Goal: Task Accomplishment & Management: Manage account settings

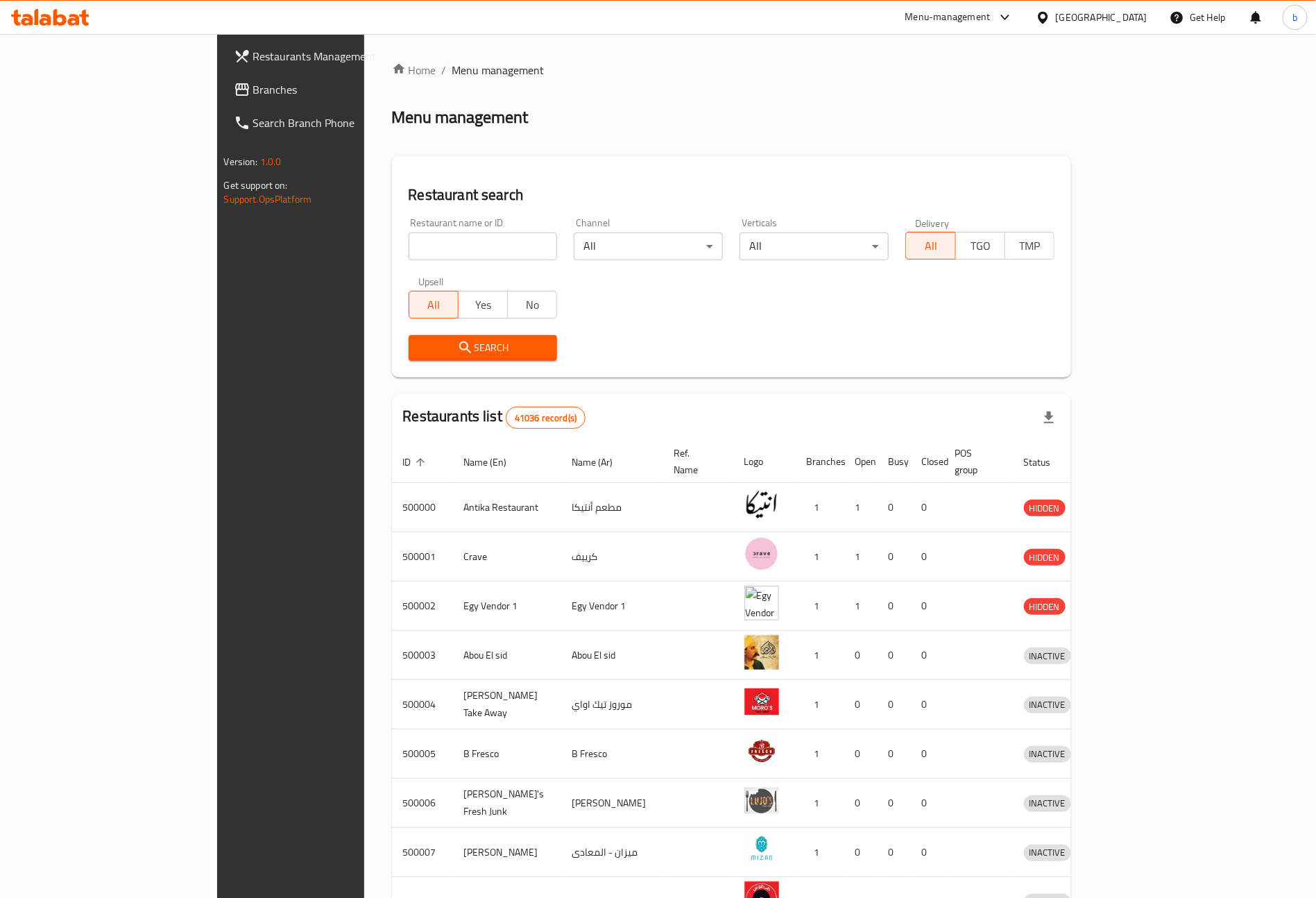
click at [254, 92] on span "Branches" at bounding box center [340, 89] width 172 height 17
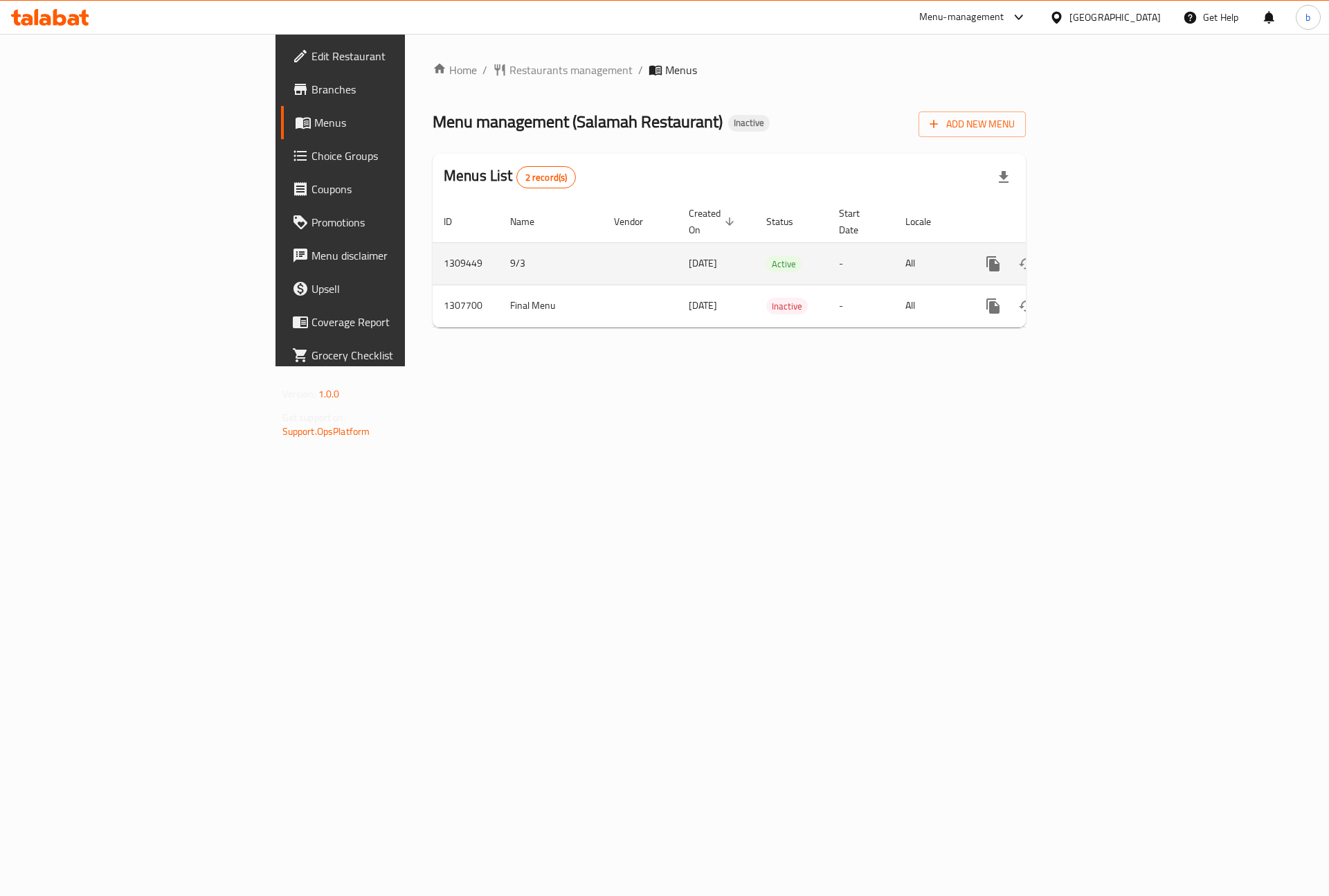
click at [1101, 255] on icon "enhanced table" at bounding box center [1093, 263] width 17 height 17
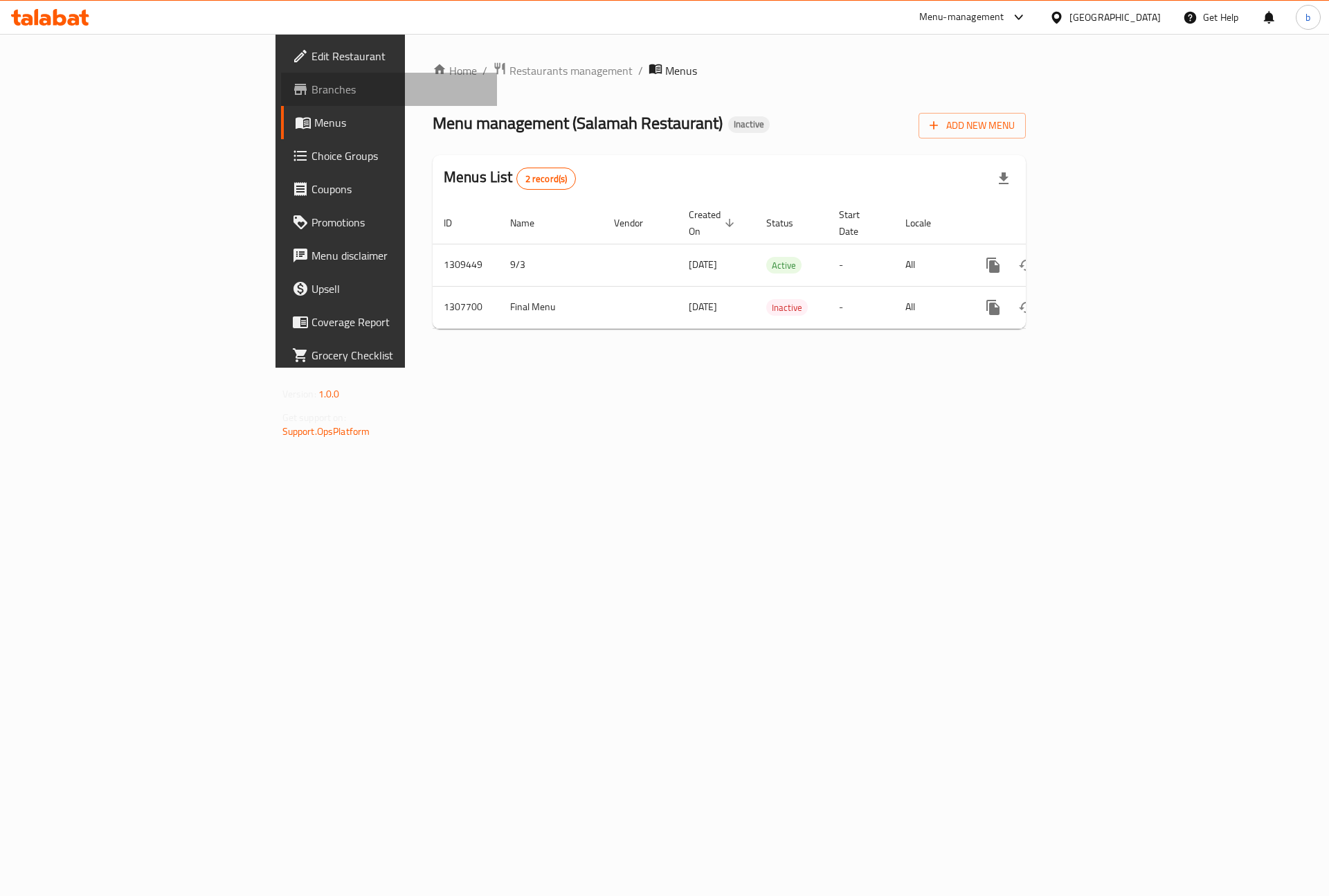
click at [311, 98] on span "Branches" at bounding box center [399, 89] width 175 height 17
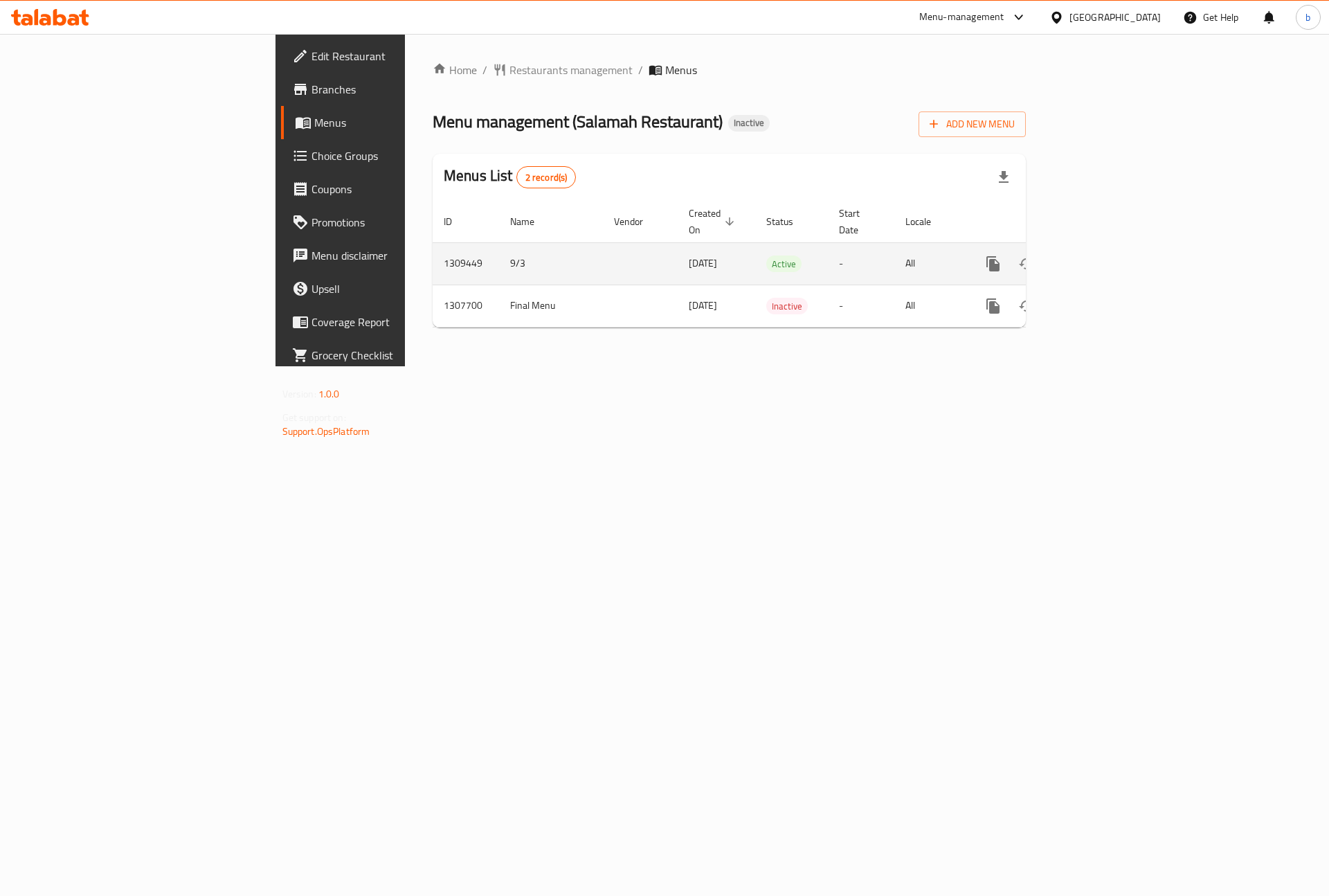
click at [1101, 255] on icon "enhanced table" at bounding box center [1093, 263] width 17 height 17
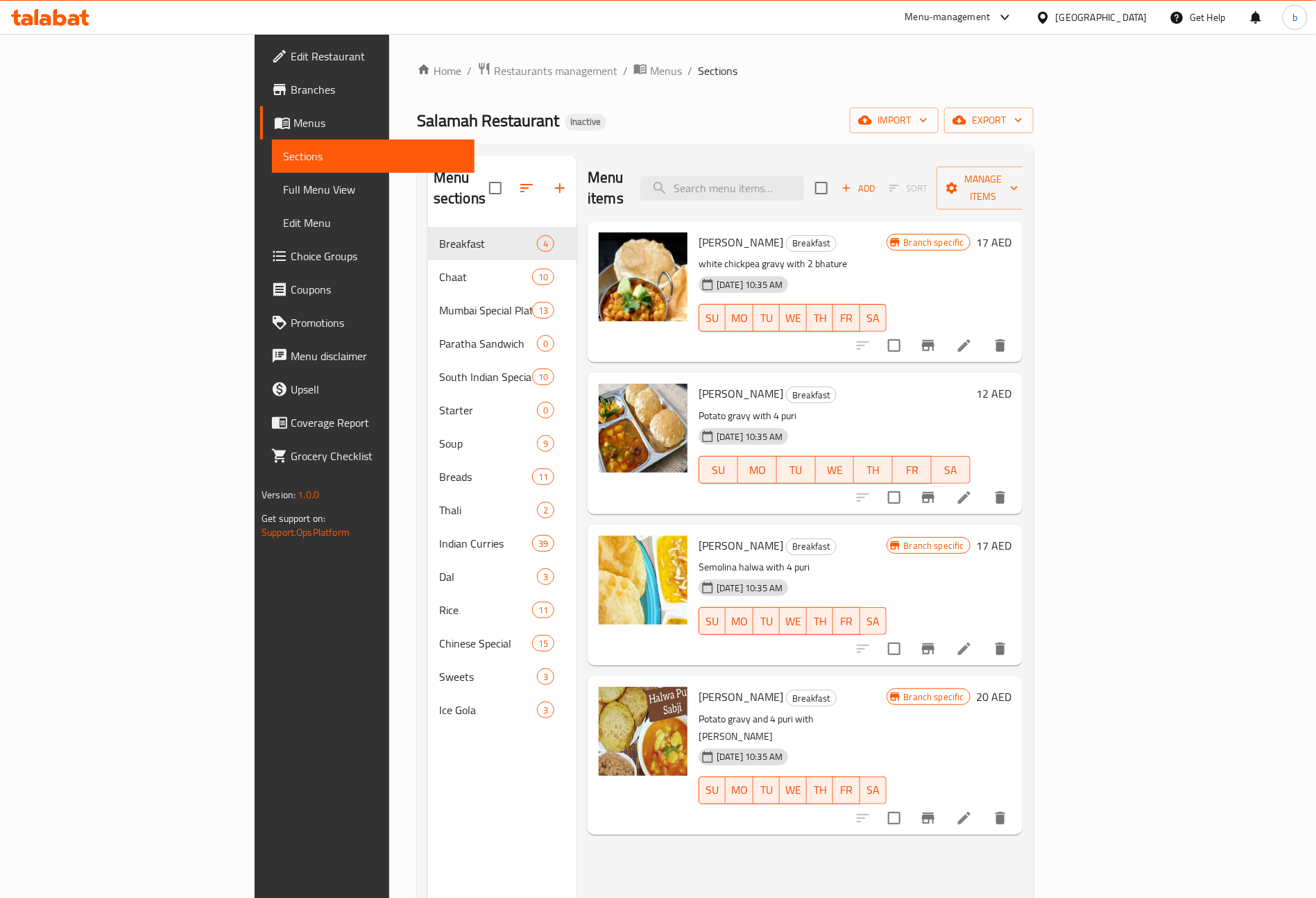
click at [262, 490] on p "Version: 1.0.0" at bounding box center [368, 494] width 213 height 14
click at [283, 181] on span "Full Menu View" at bounding box center [373, 189] width 180 height 17
click at [294, 131] on span "Menus" at bounding box center [379, 123] width 170 height 17
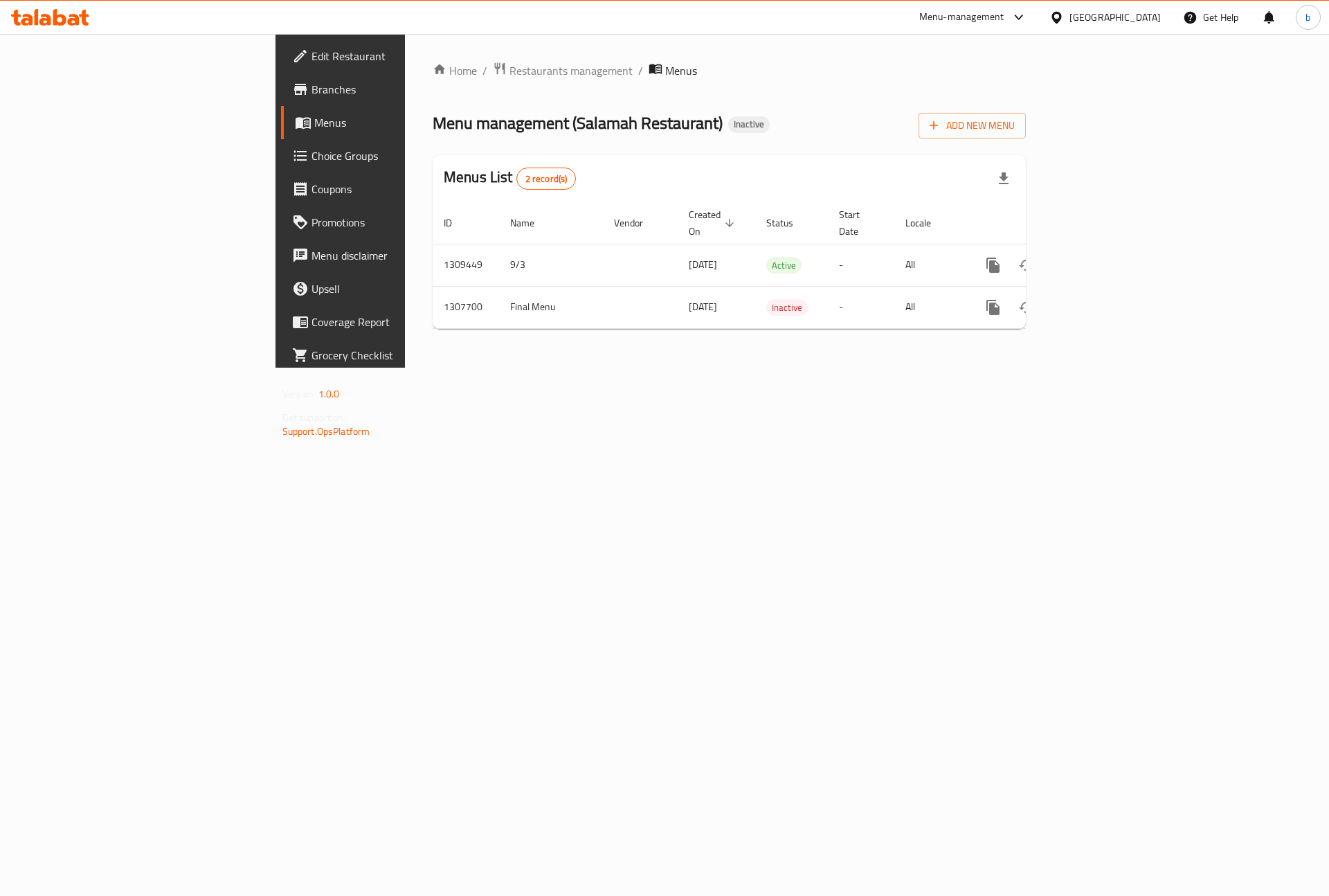
click at [314, 130] on span "Menus" at bounding box center [400, 122] width 172 height 17
click at [311, 91] on span "Branches" at bounding box center [399, 89] width 175 height 17
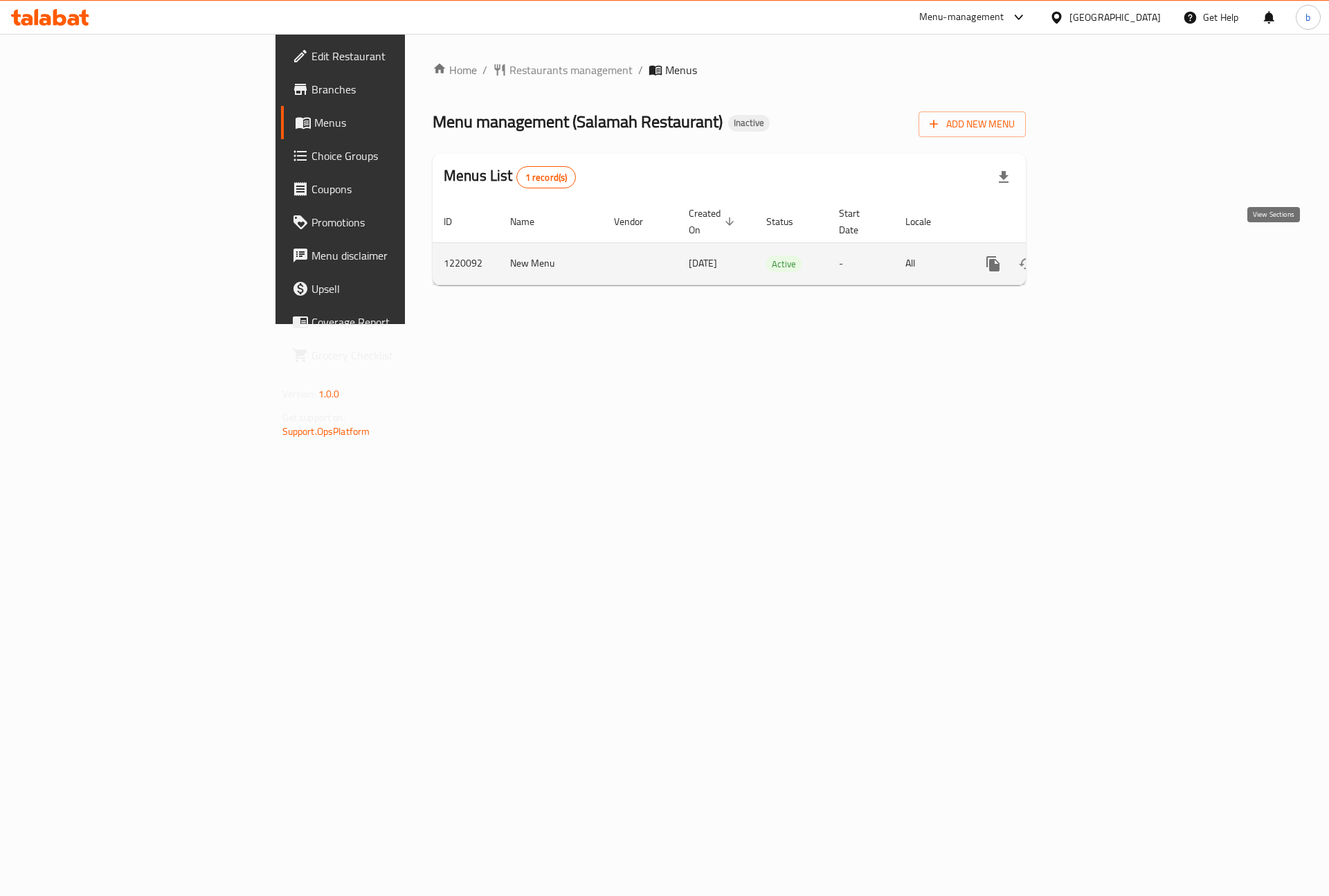
click at [1110, 252] on link "enhanced table" at bounding box center [1093, 264] width 34 height 34
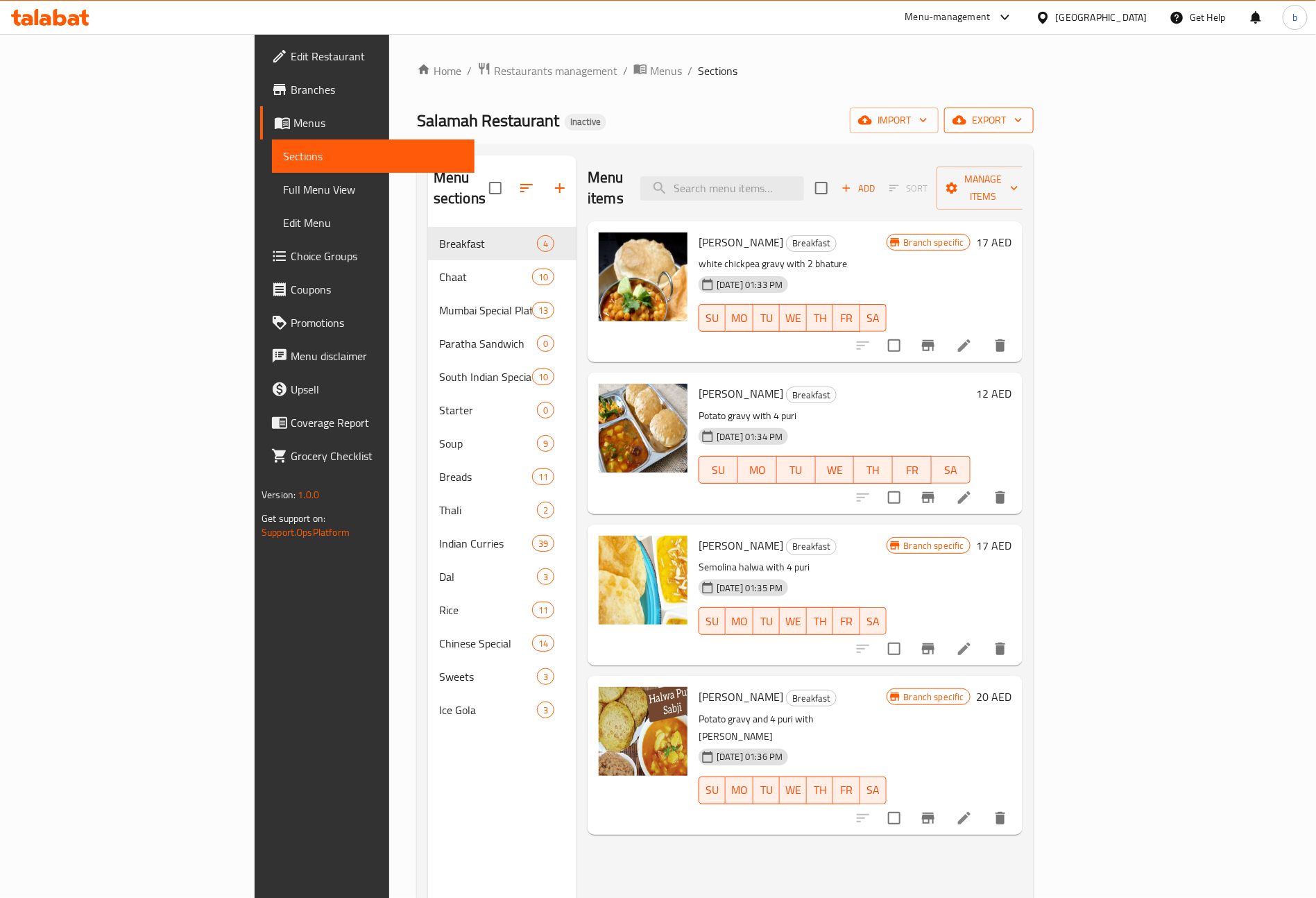
click at [1022, 123] on span "export" at bounding box center [989, 121] width 67 height 18
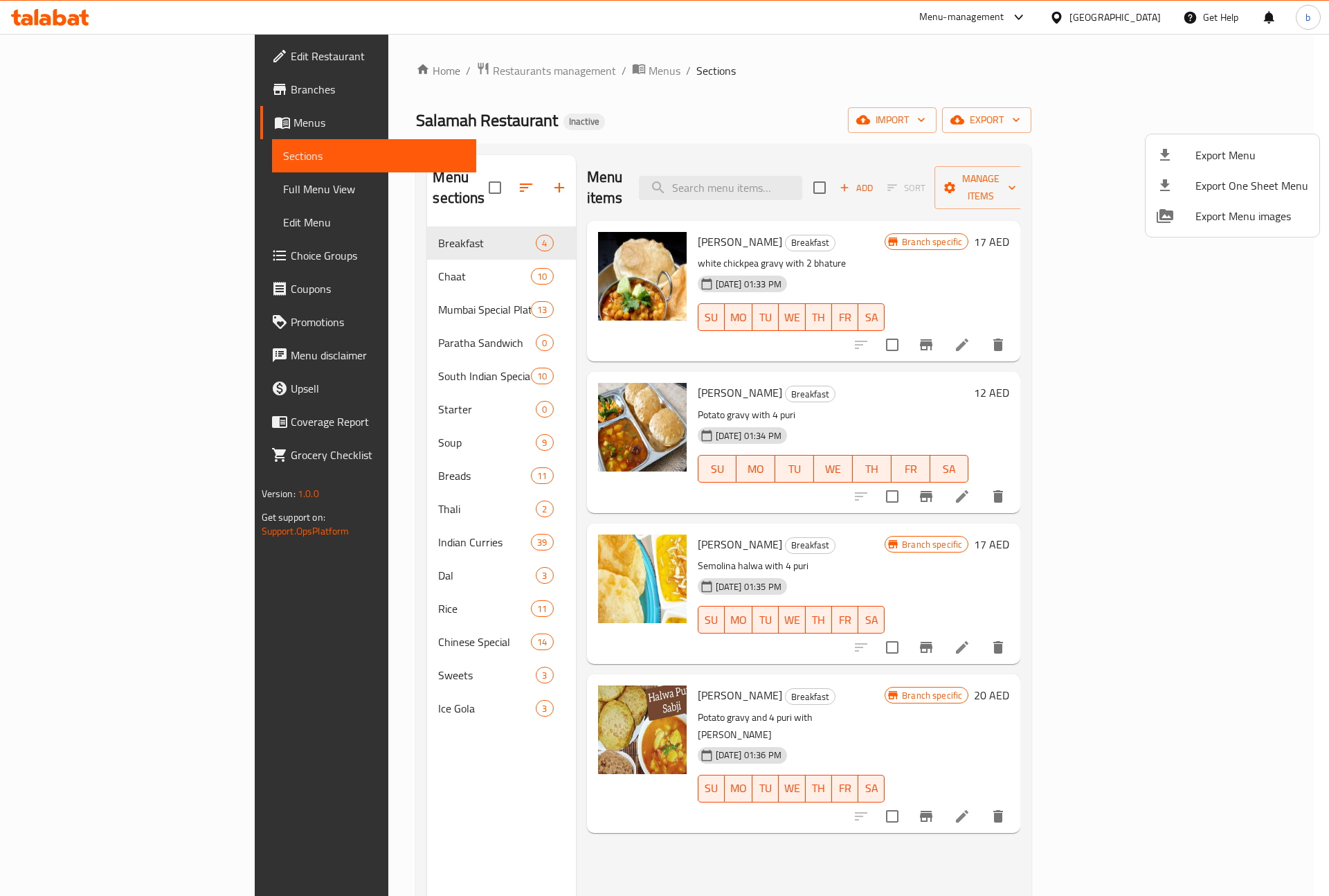
click at [85, 166] on div at bounding box center [664, 448] width 1329 height 896
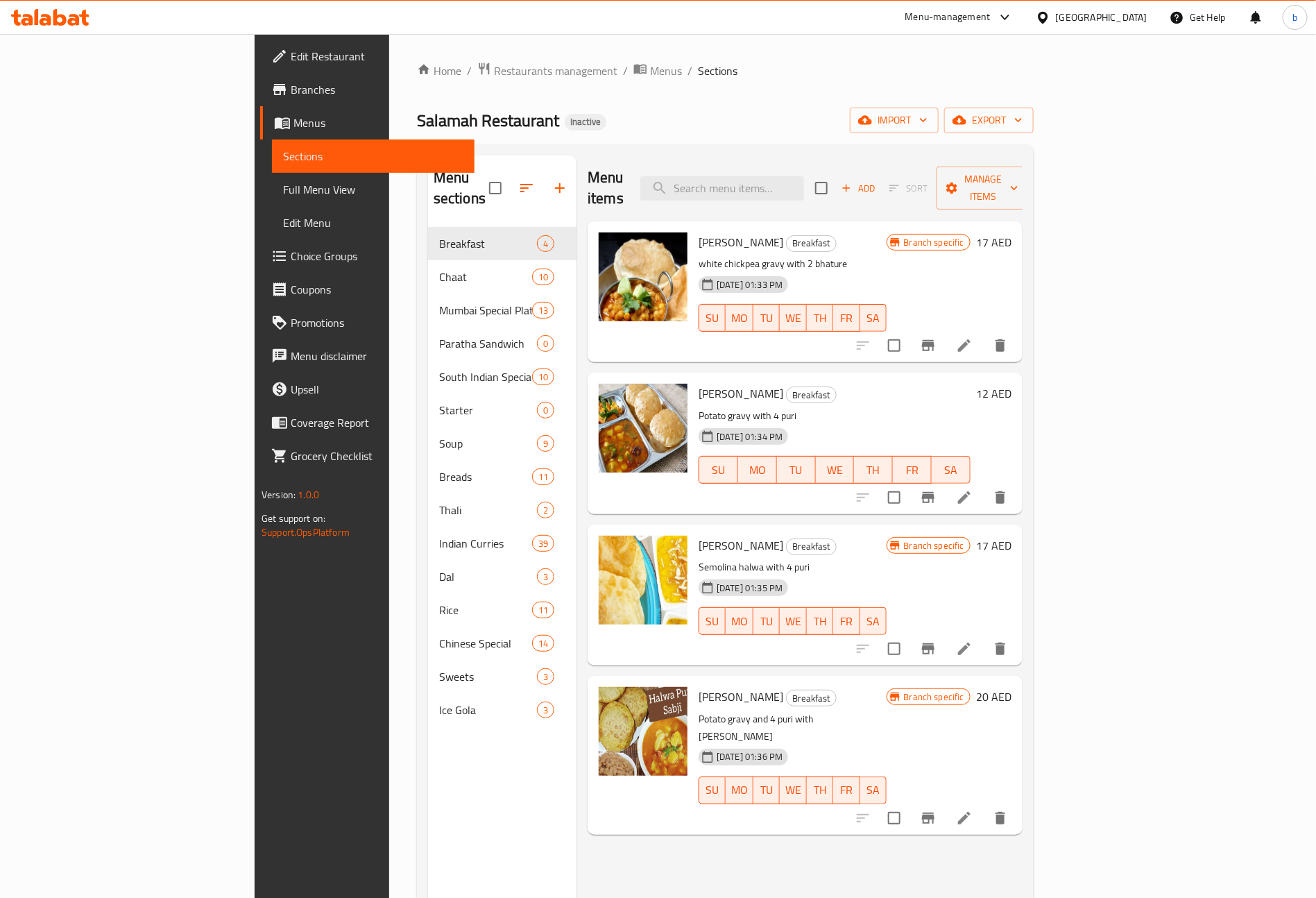
click at [272, 177] on link "Full Menu View" at bounding box center [373, 189] width 202 height 34
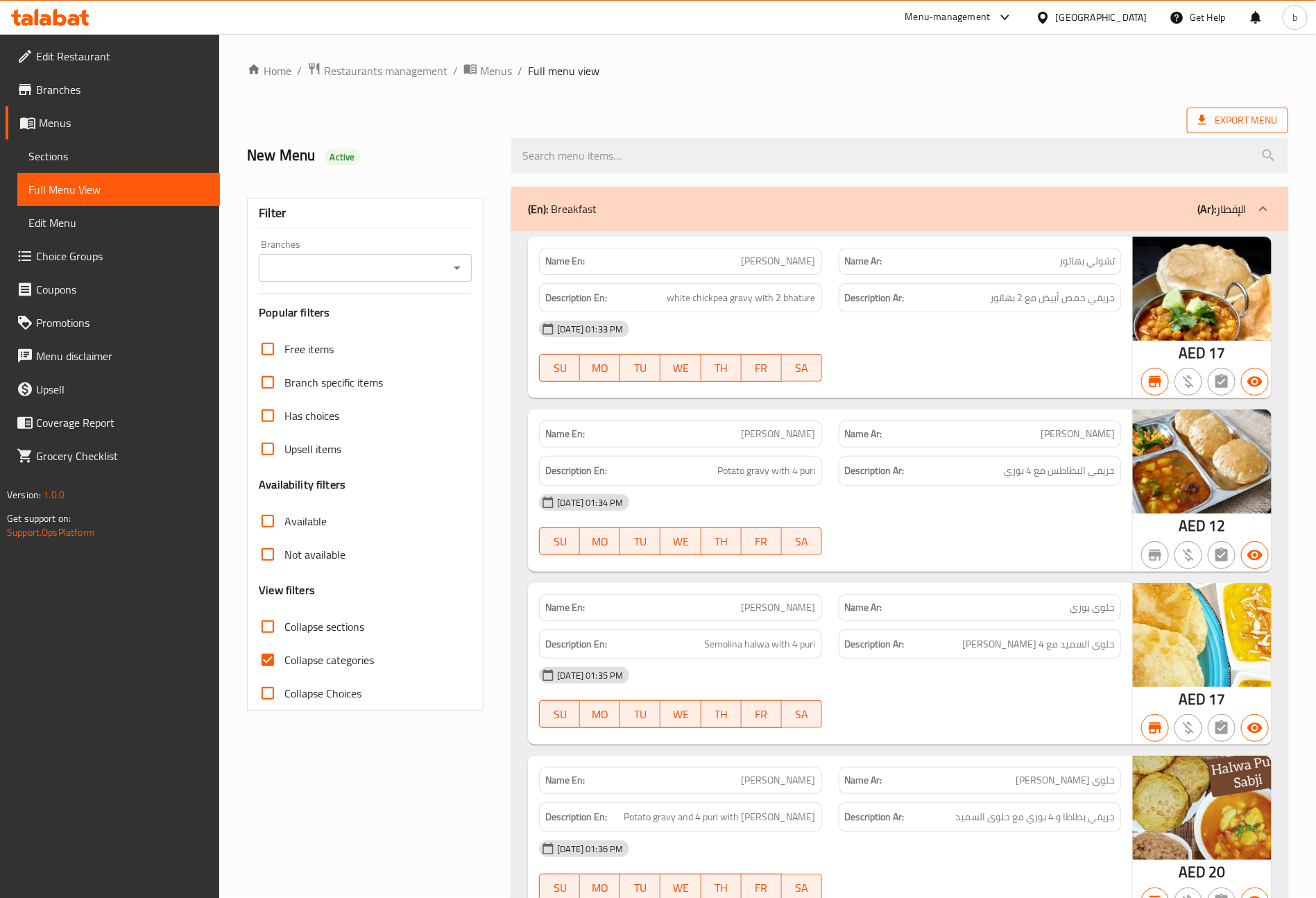
click at [1239, 128] on span "Export Menu" at bounding box center [1238, 121] width 79 height 18
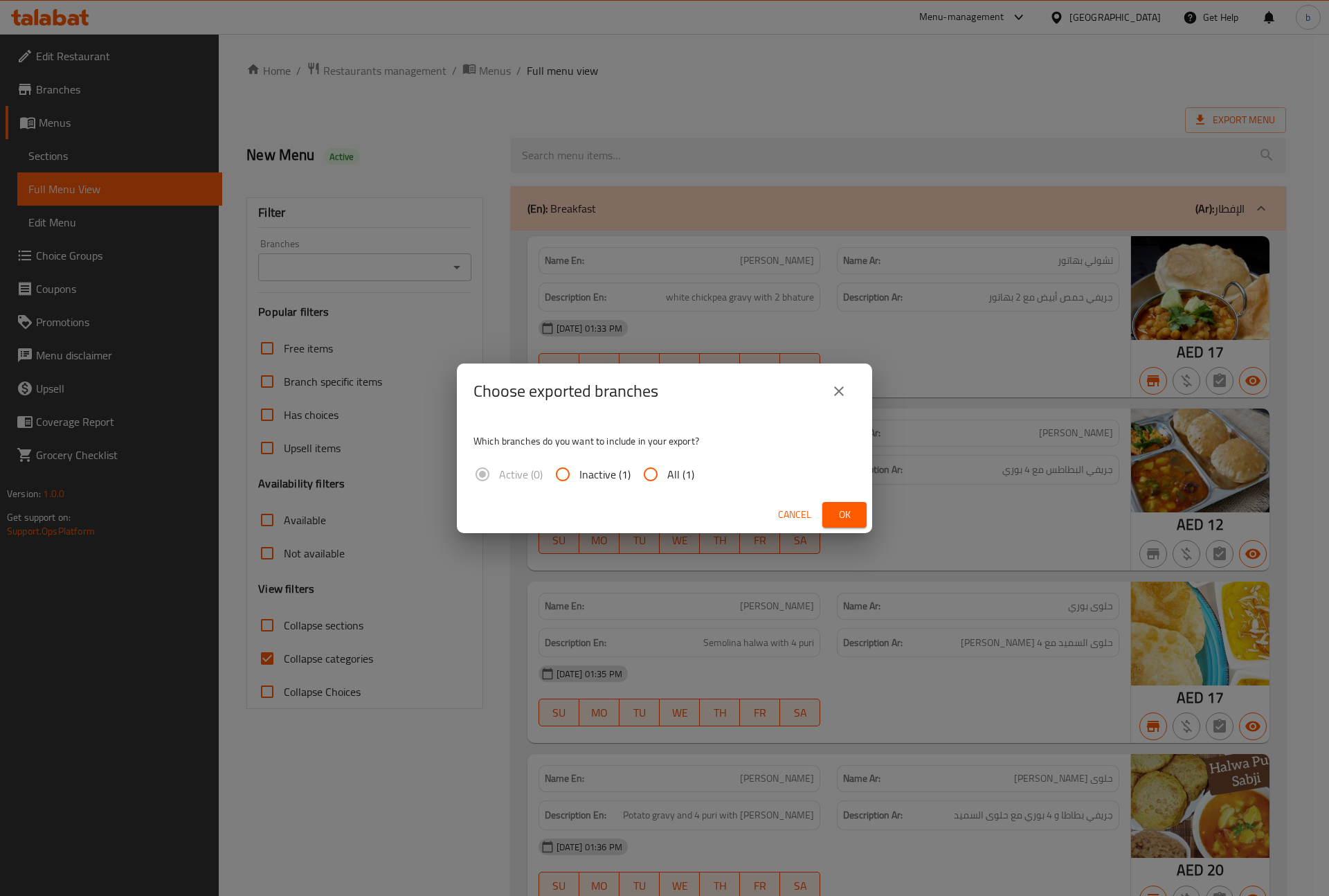
click at [658, 466] on input "All (1)" at bounding box center [651, 475] width 34 height 34
radio input "true"
click at [828, 499] on div "Cancel Ok" at bounding box center [665, 515] width 416 height 36
click at [845, 511] on span "Ok" at bounding box center [844, 515] width 22 height 17
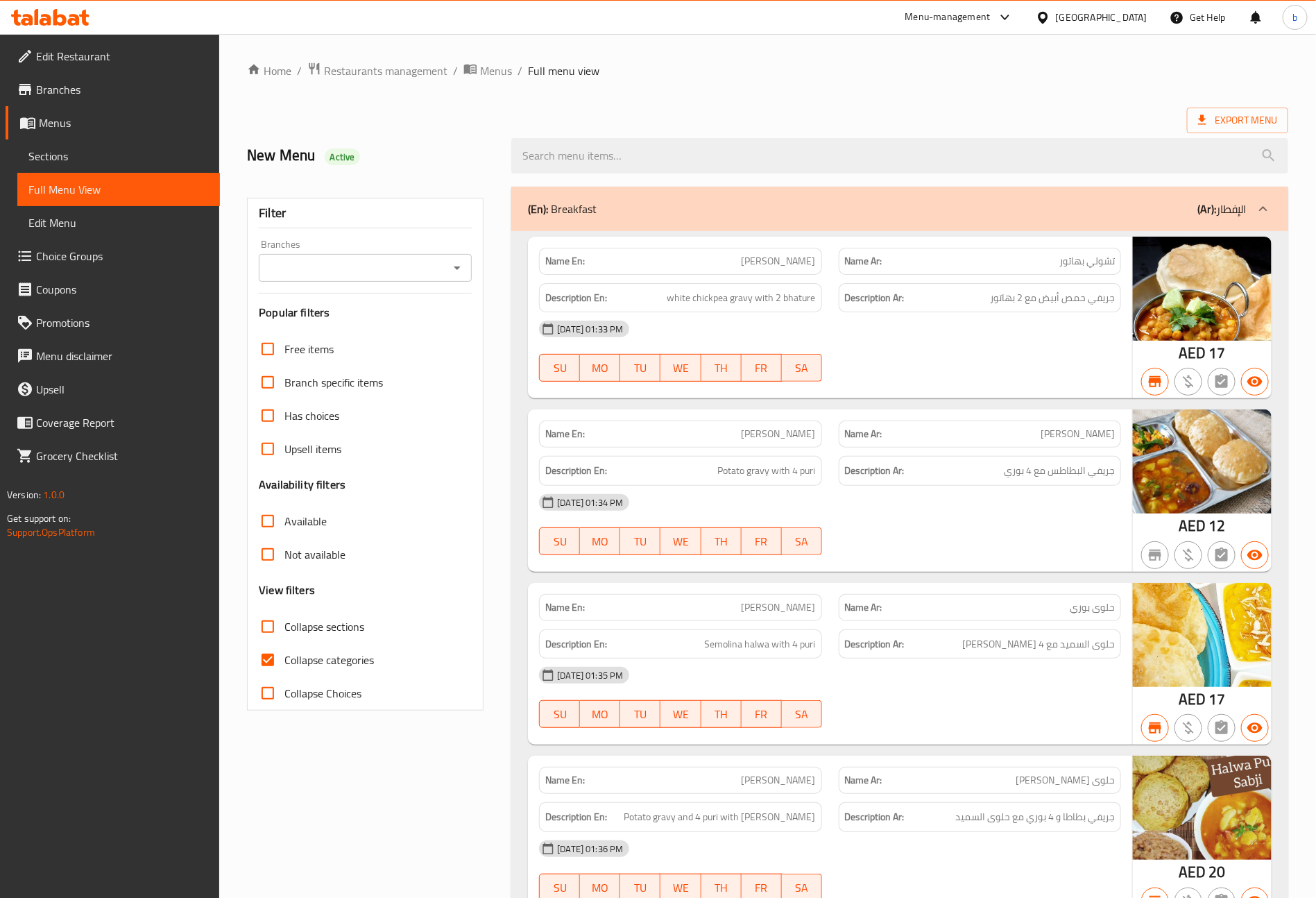
click at [71, 92] on span "Branches" at bounding box center [122, 89] width 172 height 17
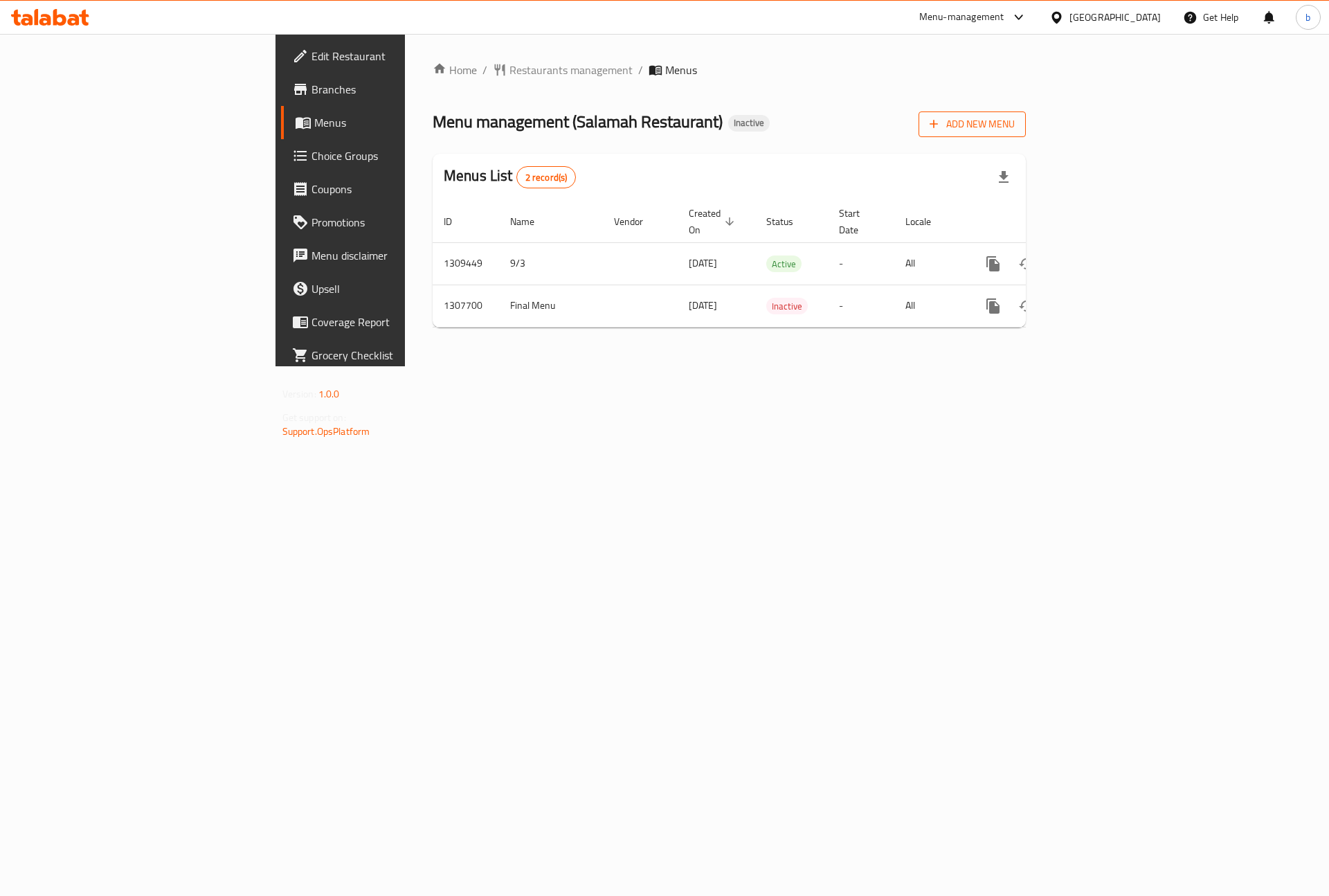
click at [1015, 127] on span "Add New Menu" at bounding box center [972, 125] width 85 height 17
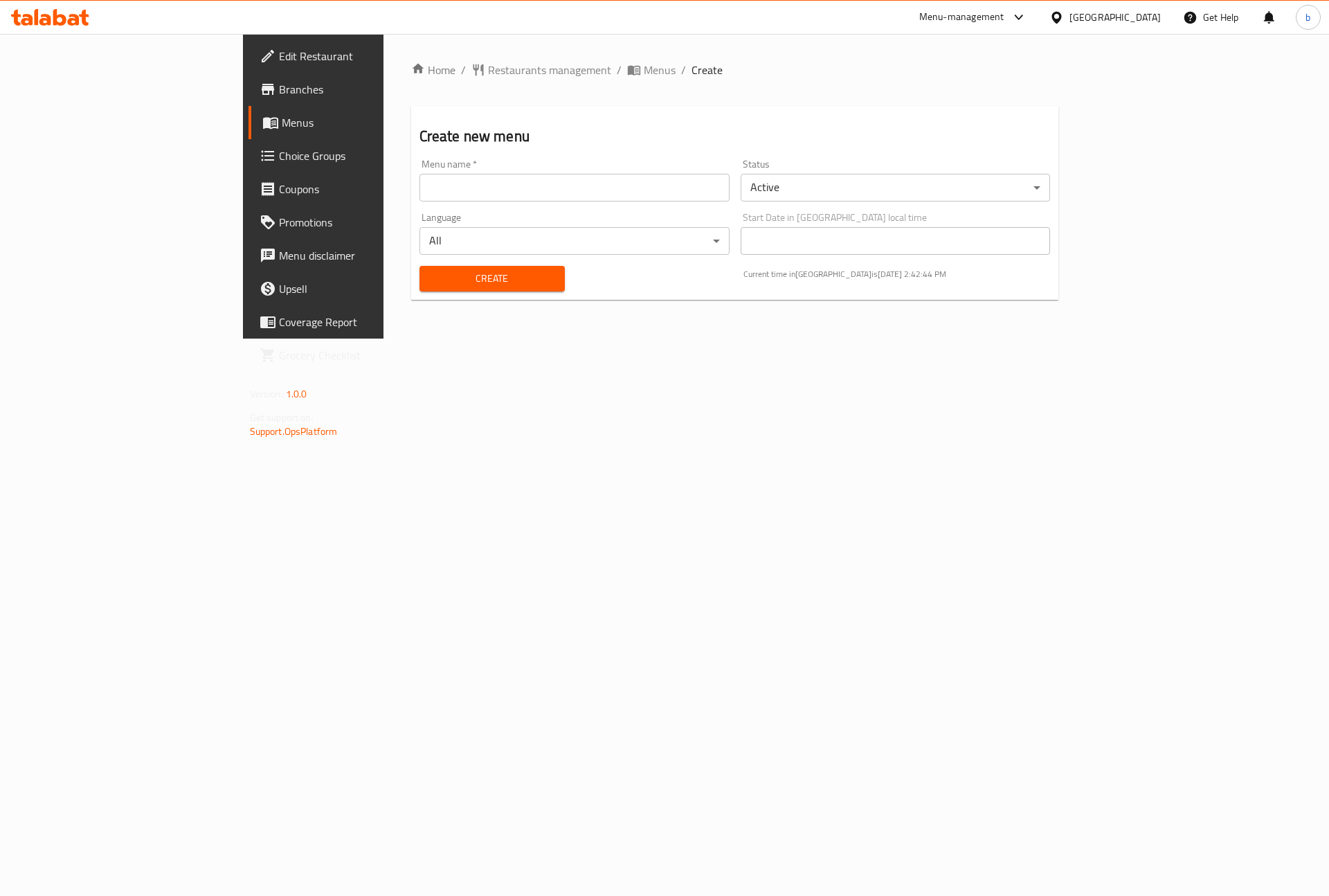
click at [628, 185] on input "text" at bounding box center [574, 187] width 310 height 28
type input "10/9"
click at [446, 277] on span "Create" at bounding box center [492, 278] width 123 height 17
click at [644, 71] on span "Menus" at bounding box center [660, 69] width 32 height 17
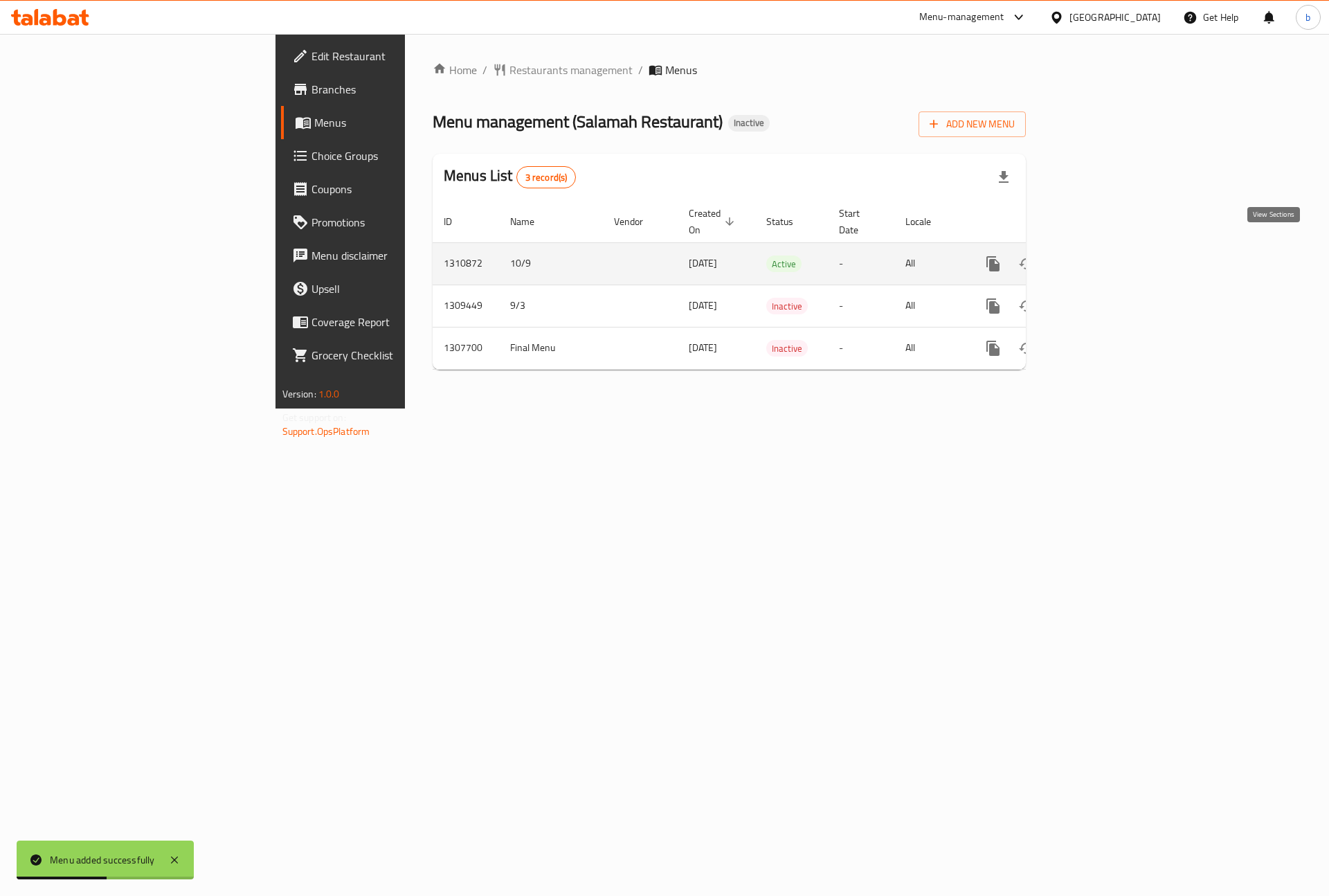
click at [1101, 255] on icon "enhanced table" at bounding box center [1093, 263] width 17 height 17
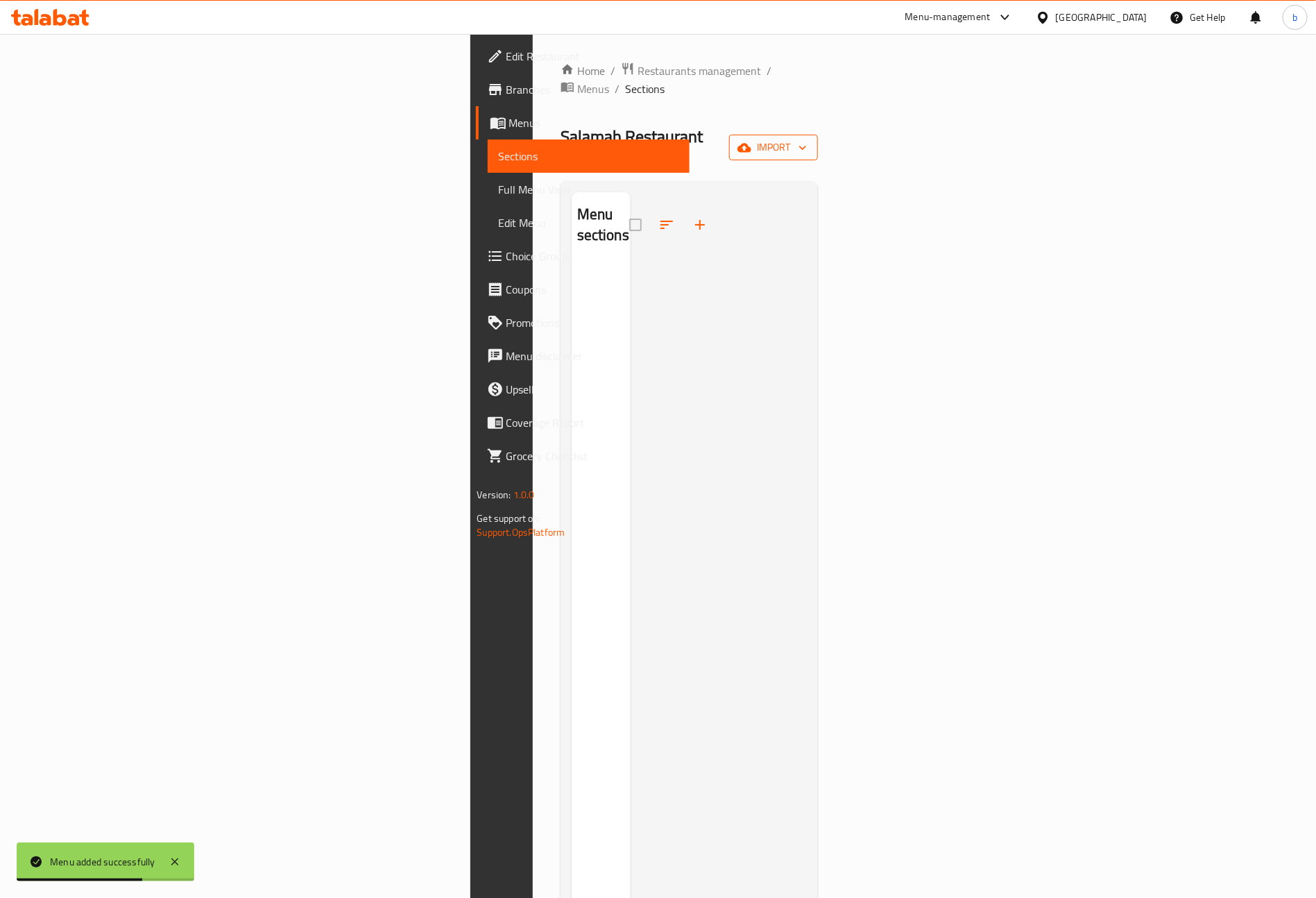
click at [807, 139] on span "import" at bounding box center [773, 148] width 66 height 18
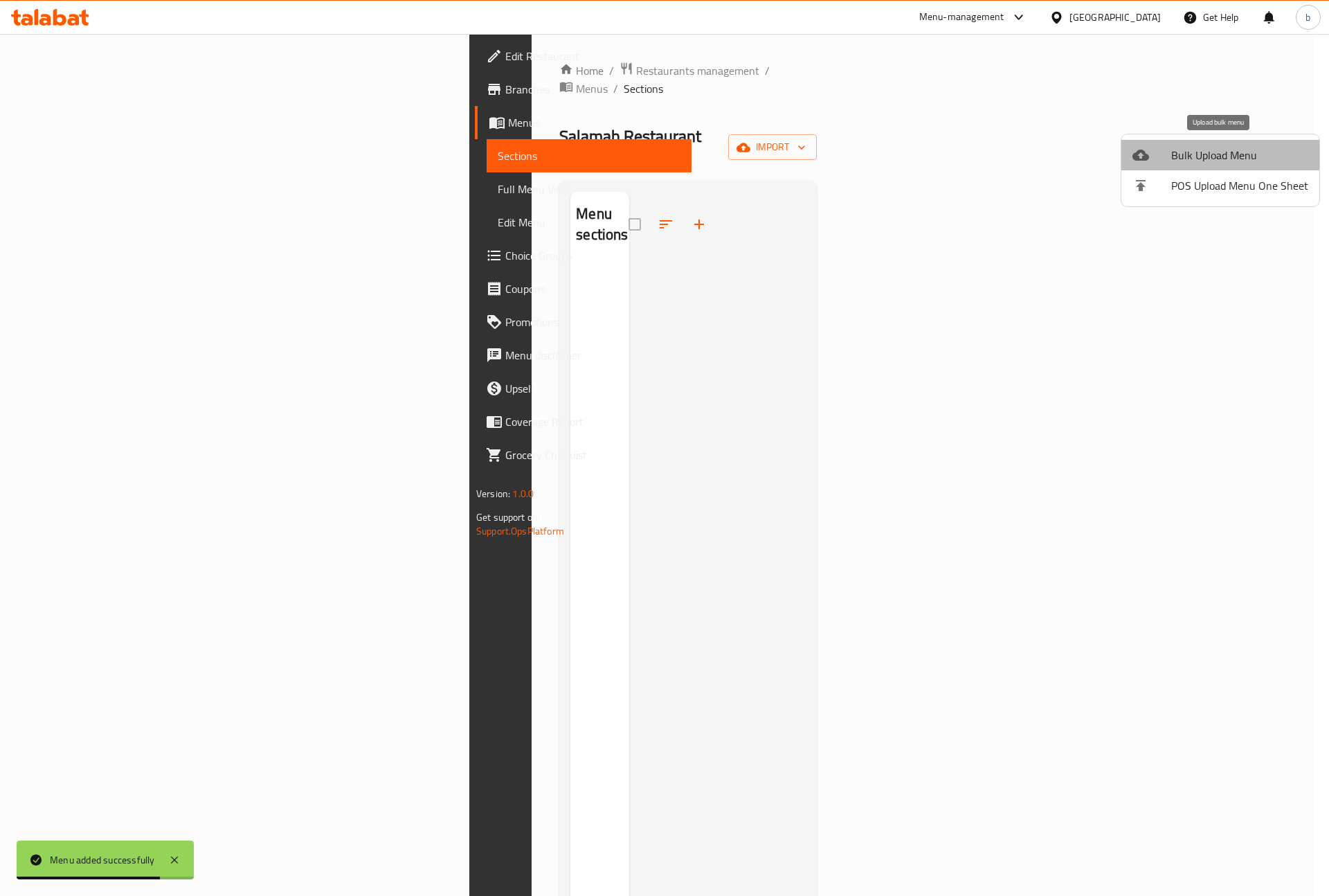
click at [1238, 147] on span "Bulk Upload Menu" at bounding box center [1239, 155] width 137 height 17
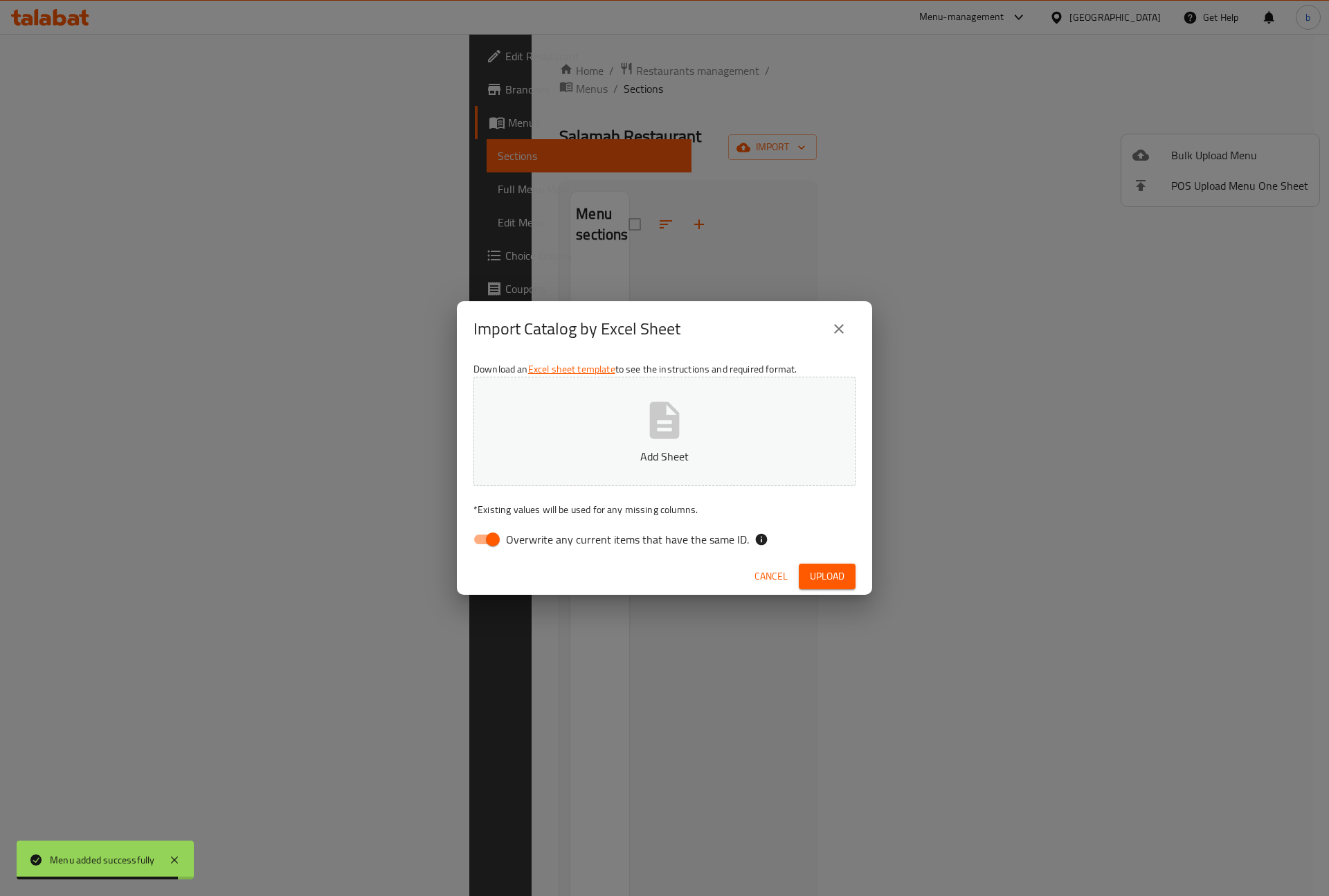
click at [490, 544] on input "Overwrite any current items that have the same ID." at bounding box center [493, 539] width 79 height 26
checkbox input "false"
click at [596, 457] on p "Add Sheet" at bounding box center [664, 456] width 339 height 17
click at [843, 569] on span "Upload" at bounding box center [827, 577] width 34 height 17
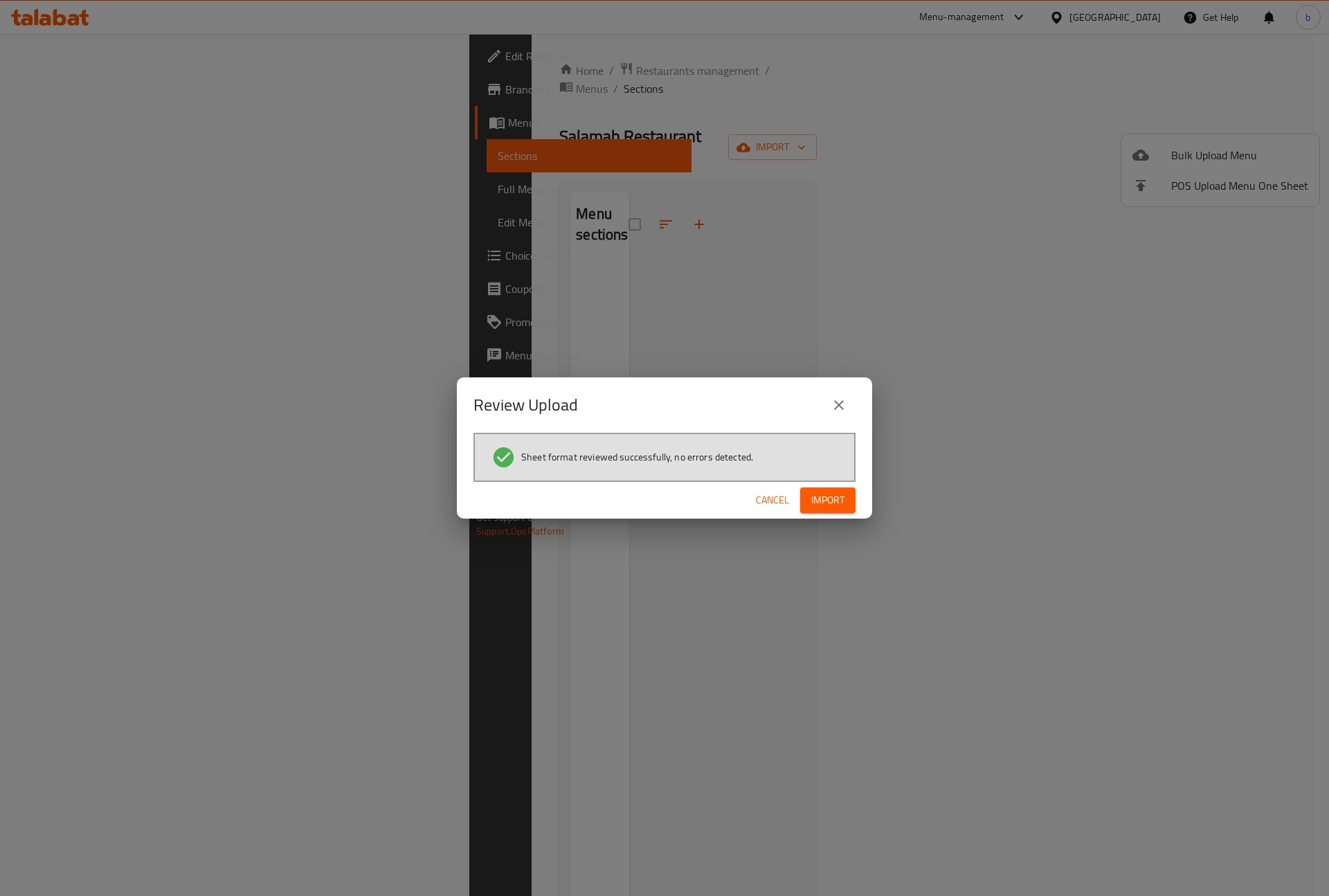
click at [812, 497] on span "Import" at bounding box center [828, 500] width 34 height 17
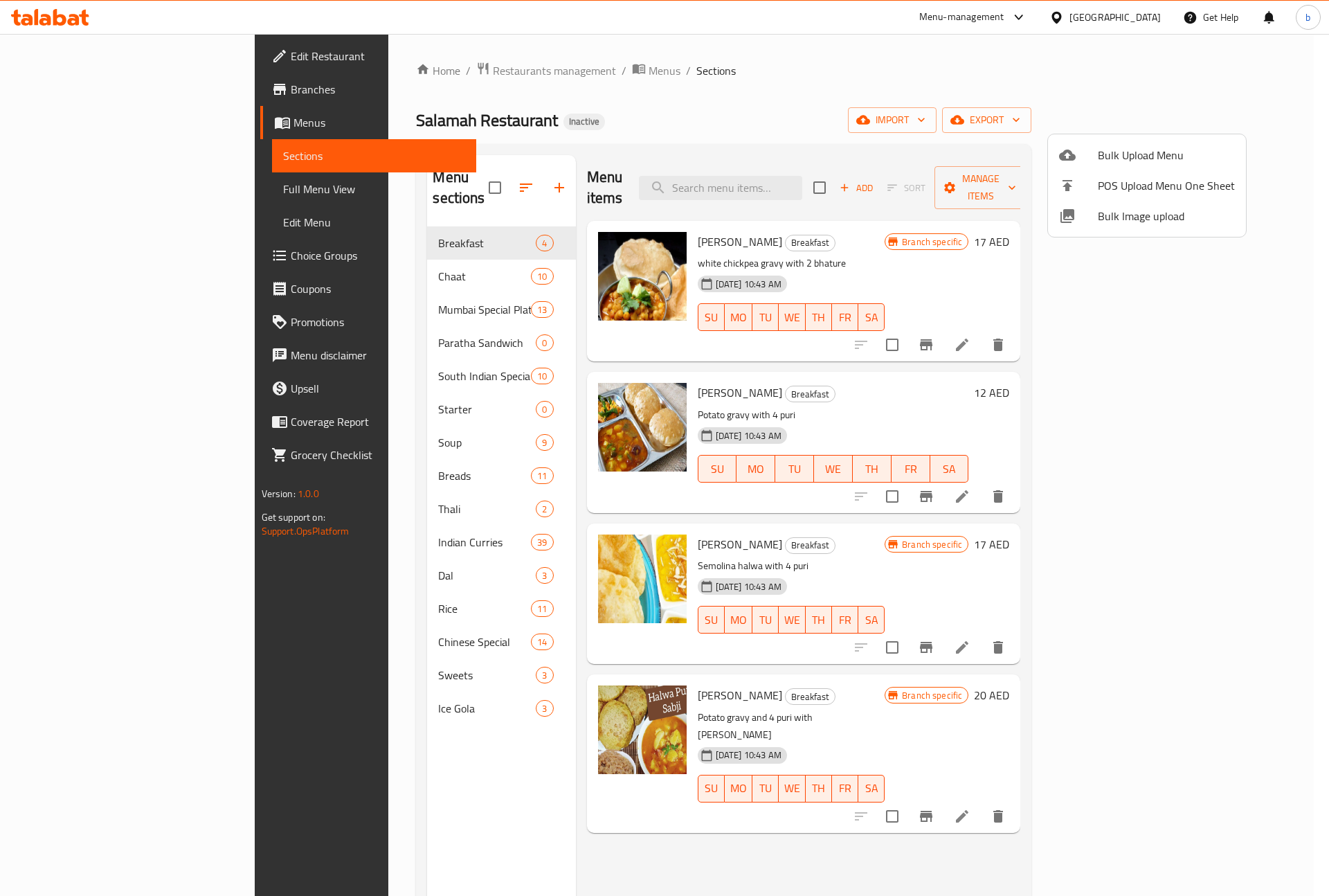
click at [67, 187] on div at bounding box center [664, 448] width 1329 height 896
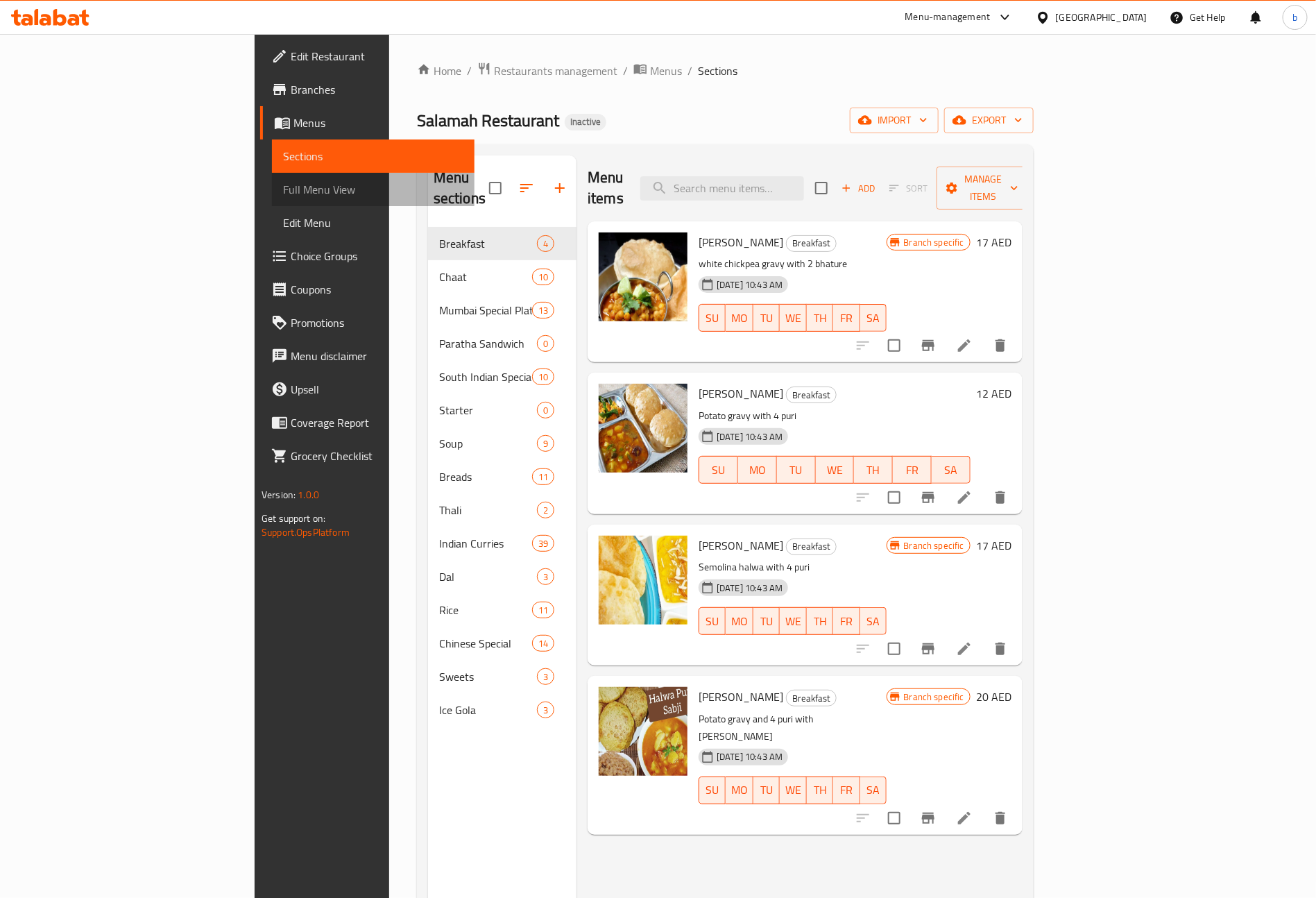
click at [283, 187] on span "Full Menu View" at bounding box center [373, 189] width 180 height 17
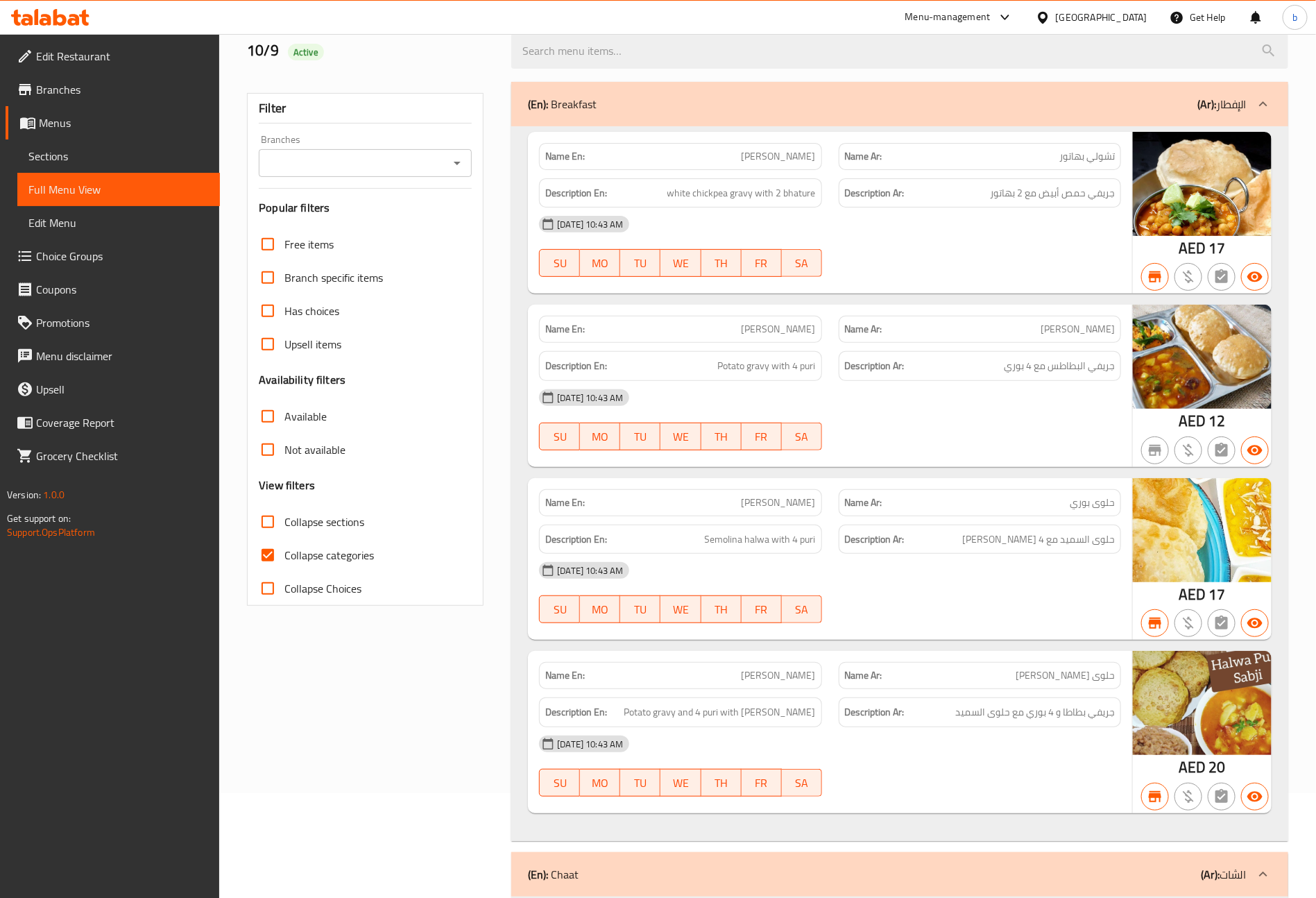
scroll to position [104, 0]
click at [267, 565] on input "Collapse categories" at bounding box center [268, 556] width 34 height 34
checkbox input "false"
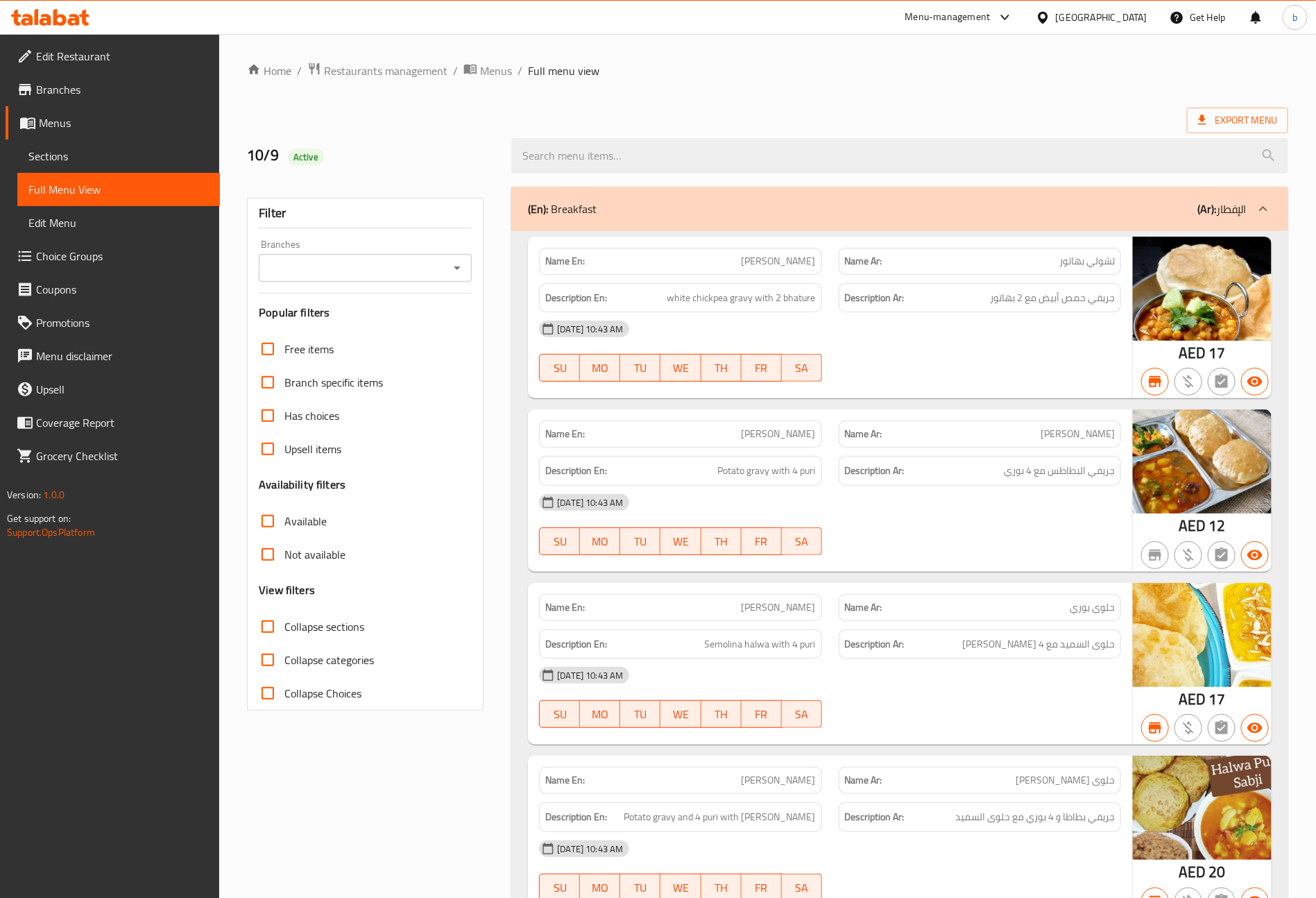
click at [685, 119] on div "Export Menu" at bounding box center [767, 120] width 1041 height 26
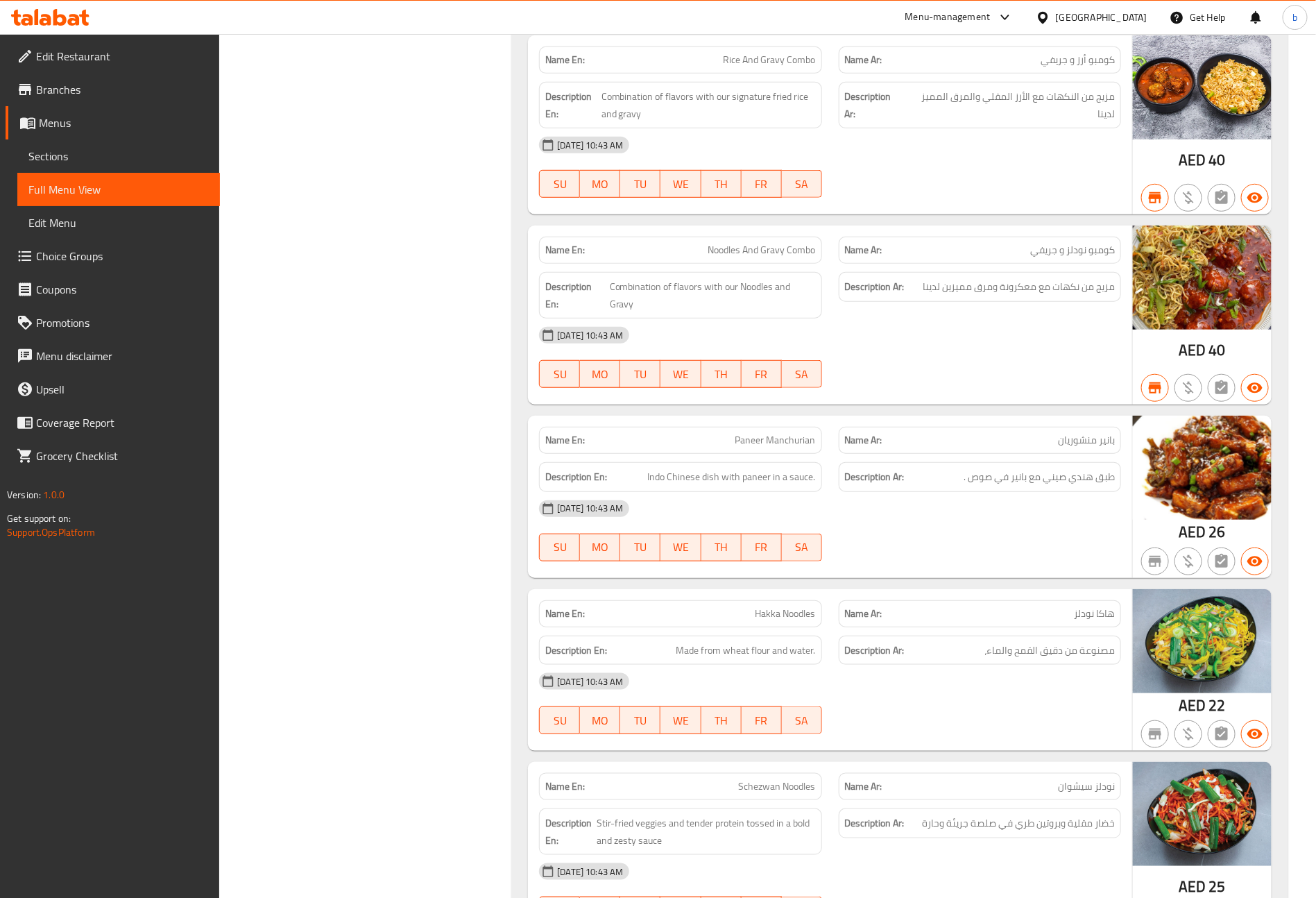
scroll to position [29057, 0]
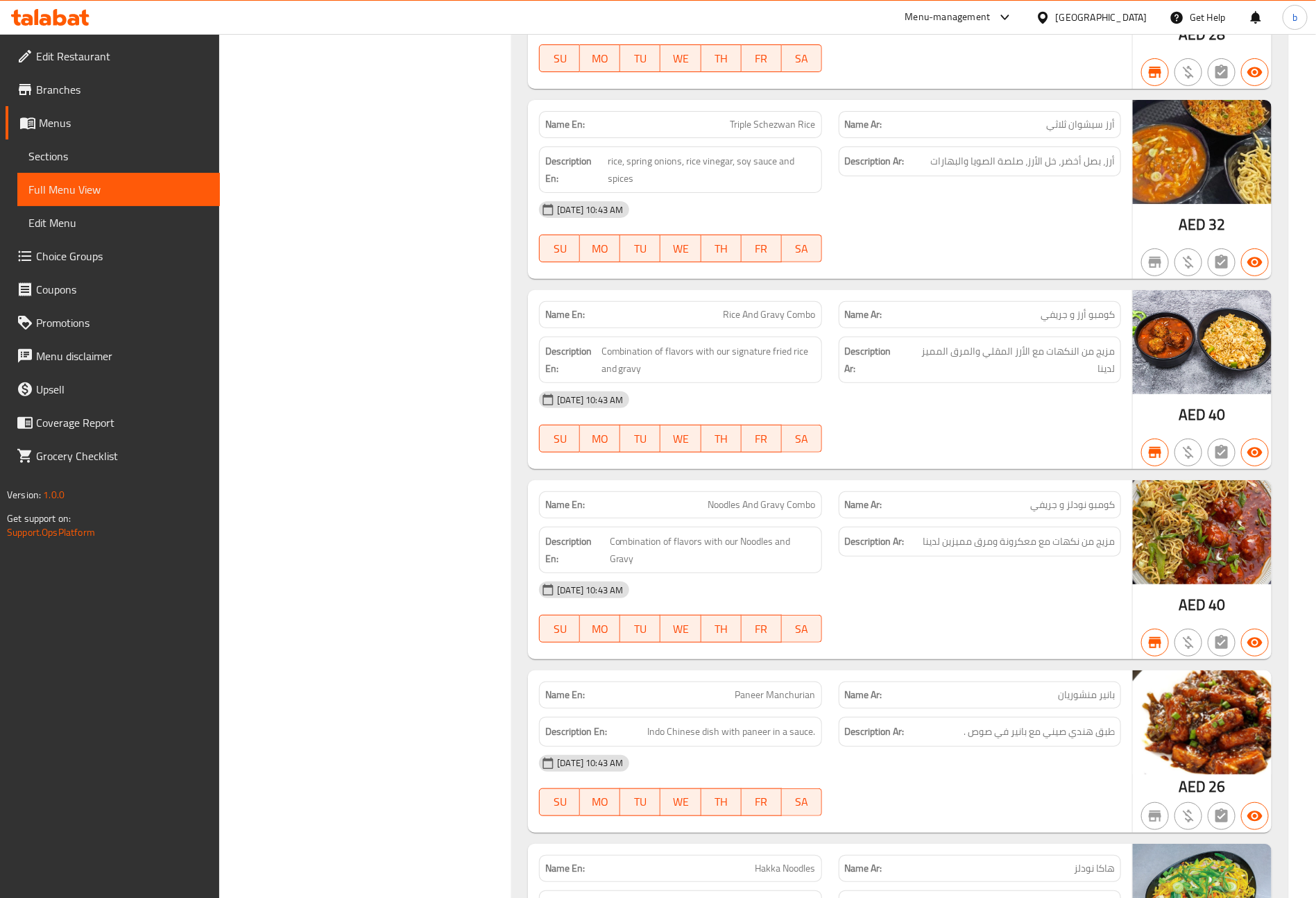
click at [108, 54] on span "Edit Restaurant" at bounding box center [122, 56] width 172 height 17
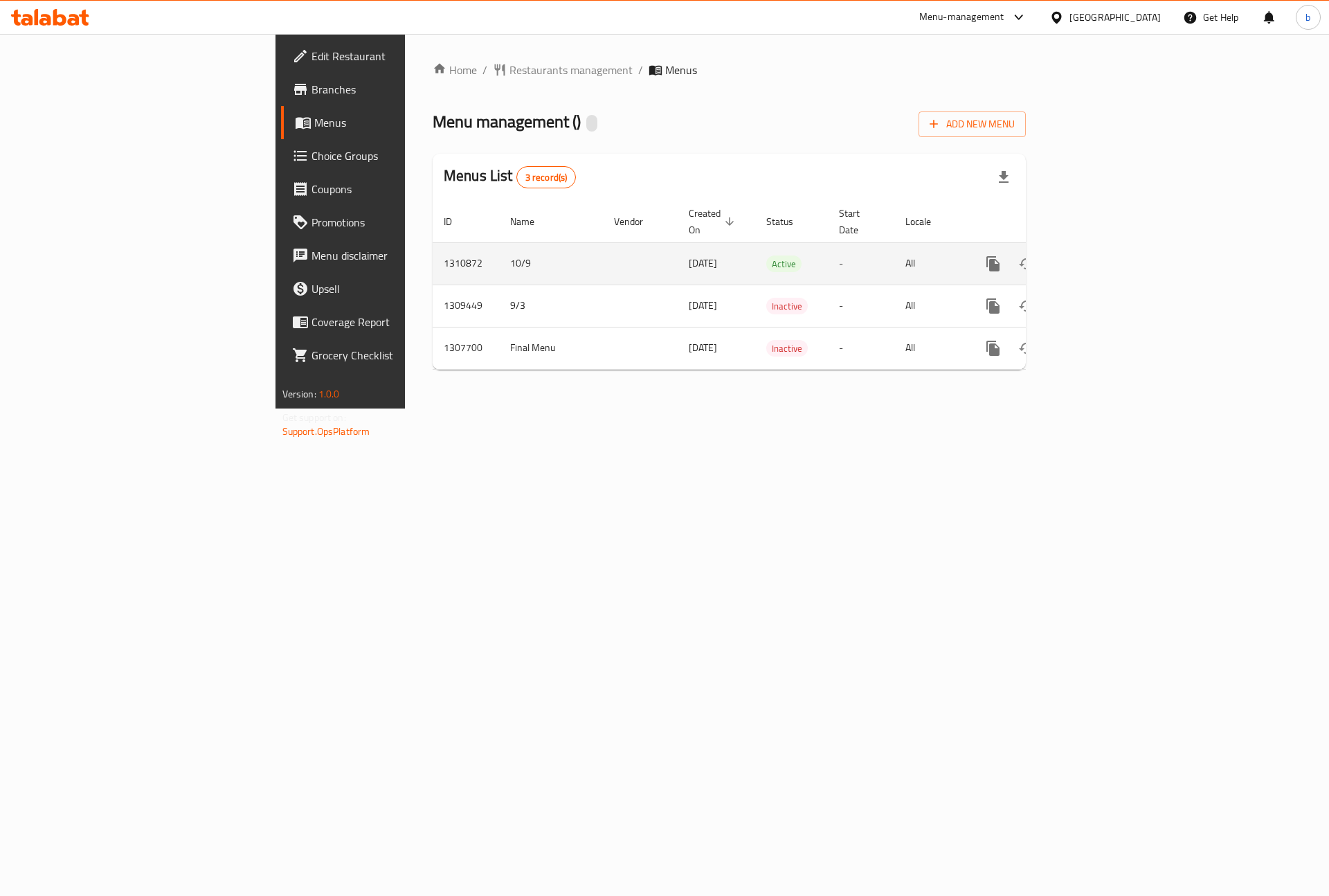
click at [1099, 257] on icon "enhanced table" at bounding box center [1093, 263] width 12 height 12
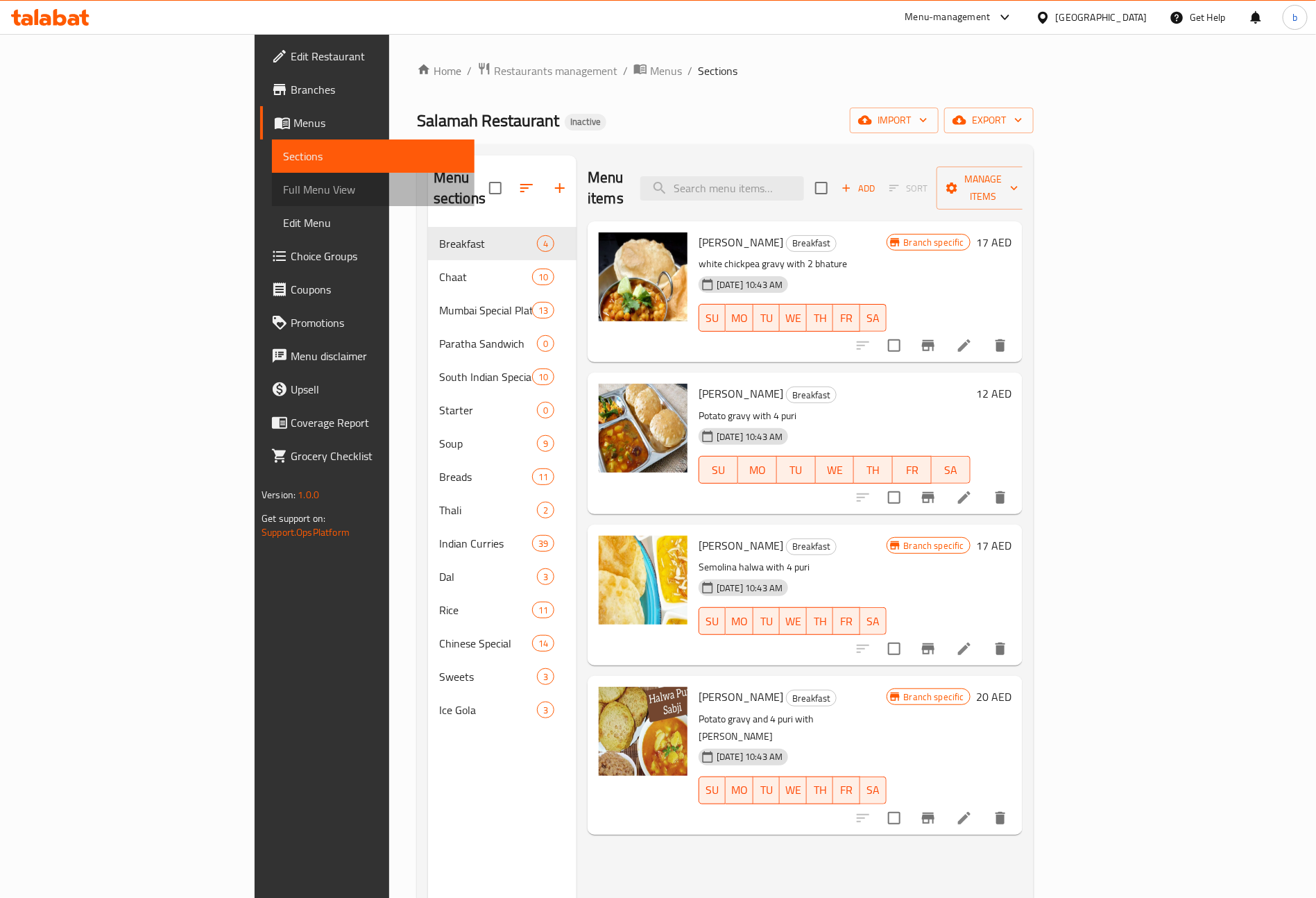
click at [283, 188] on span "Full Menu View" at bounding box center [373, 189] width 180 height 17
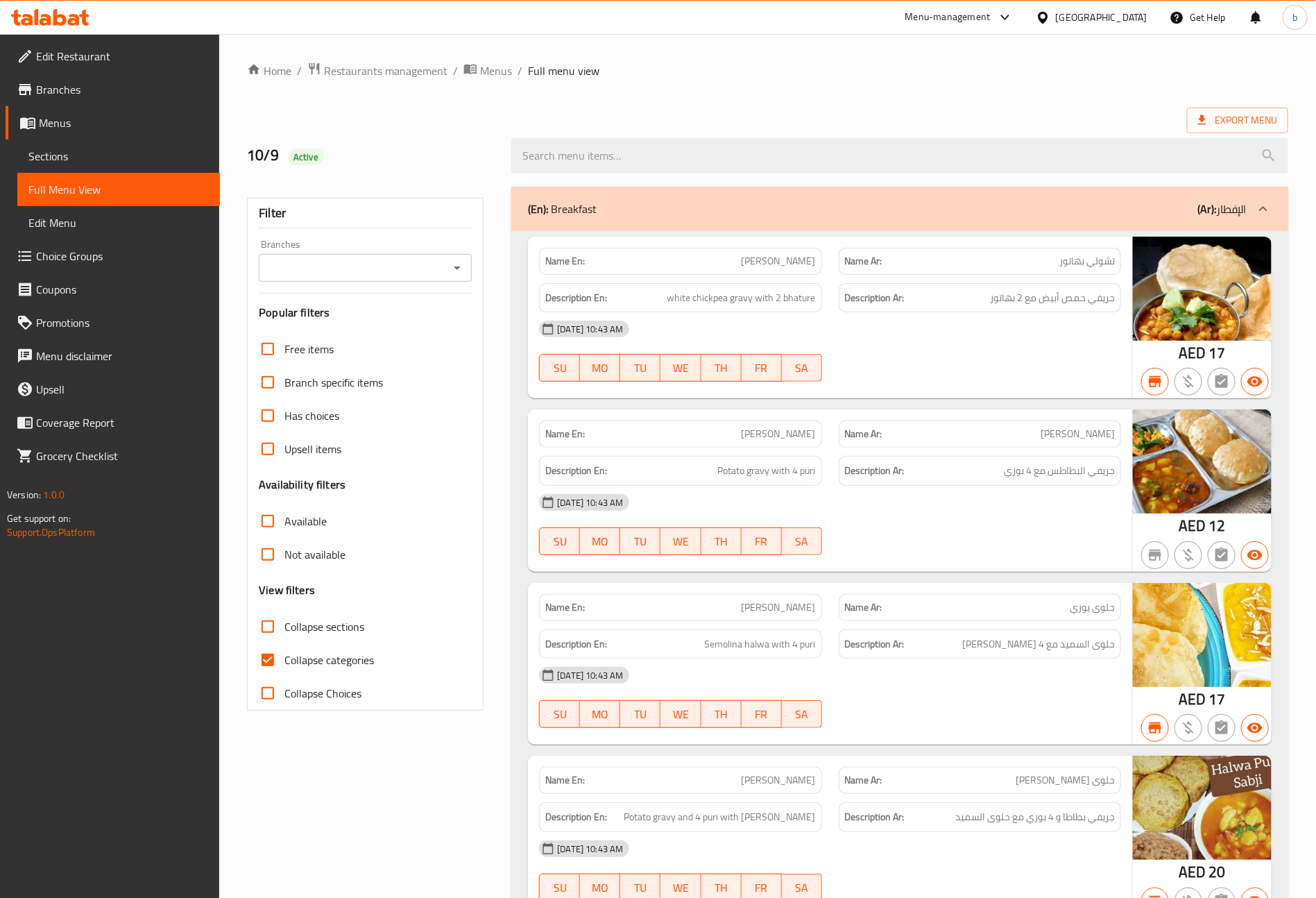
click at [267, 662] on input "Collapse categories" at bounding box center [268, 660] width 34 height 34
checkbox input "false"
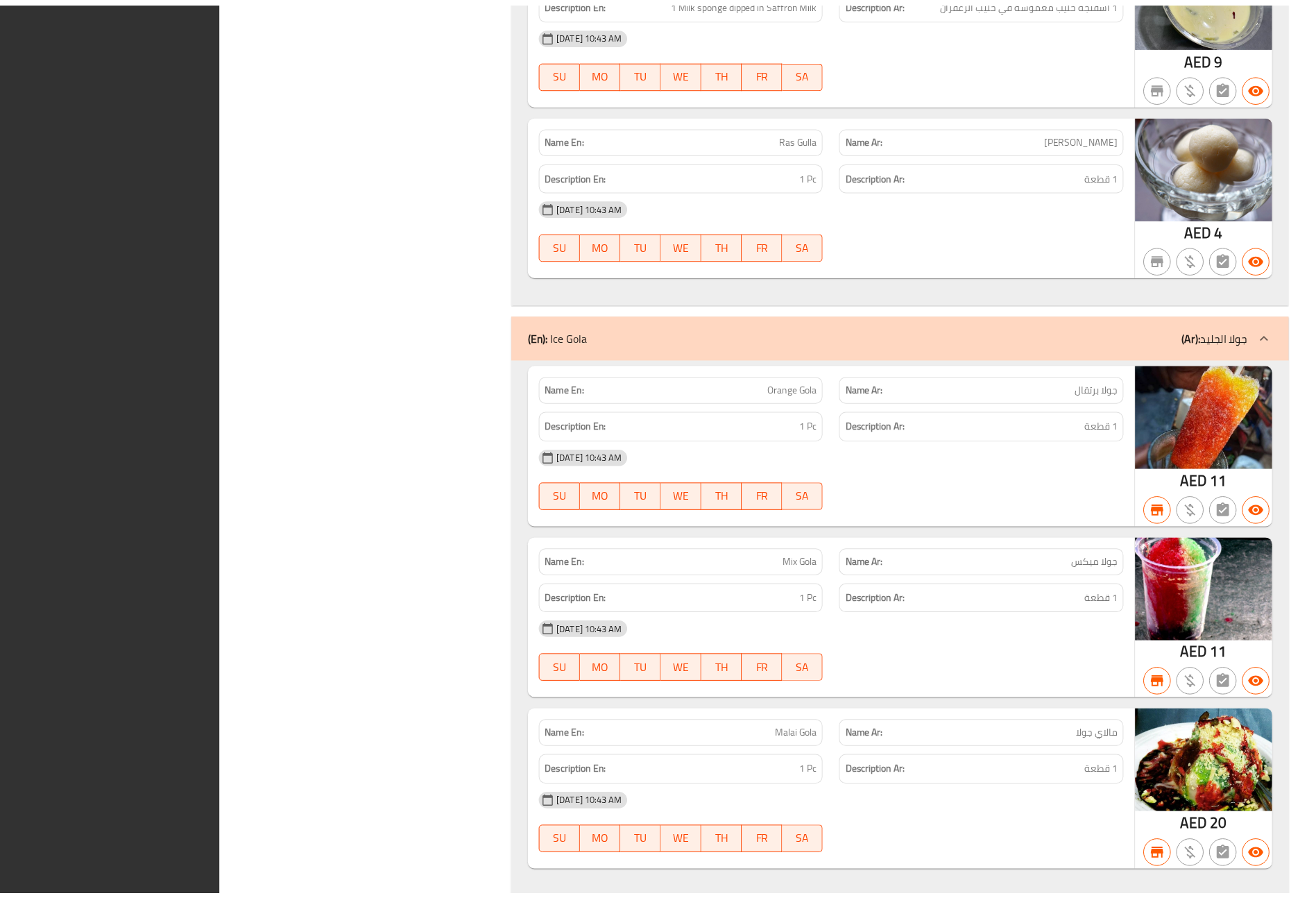
scroll to position [31241, 0]
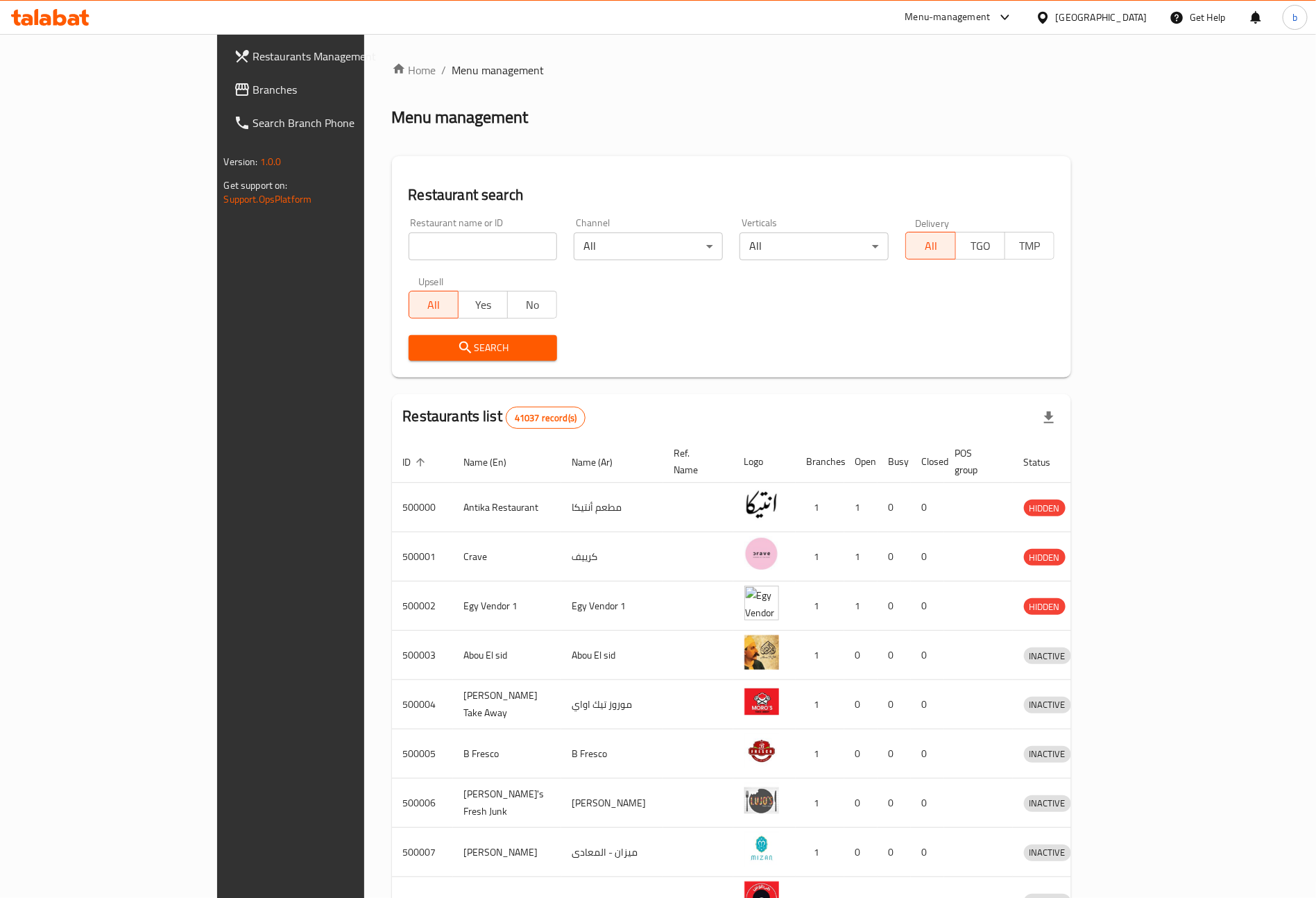
click at [254, 86] on span "Branches" at bounding box center [340, 89] width 172 height 17
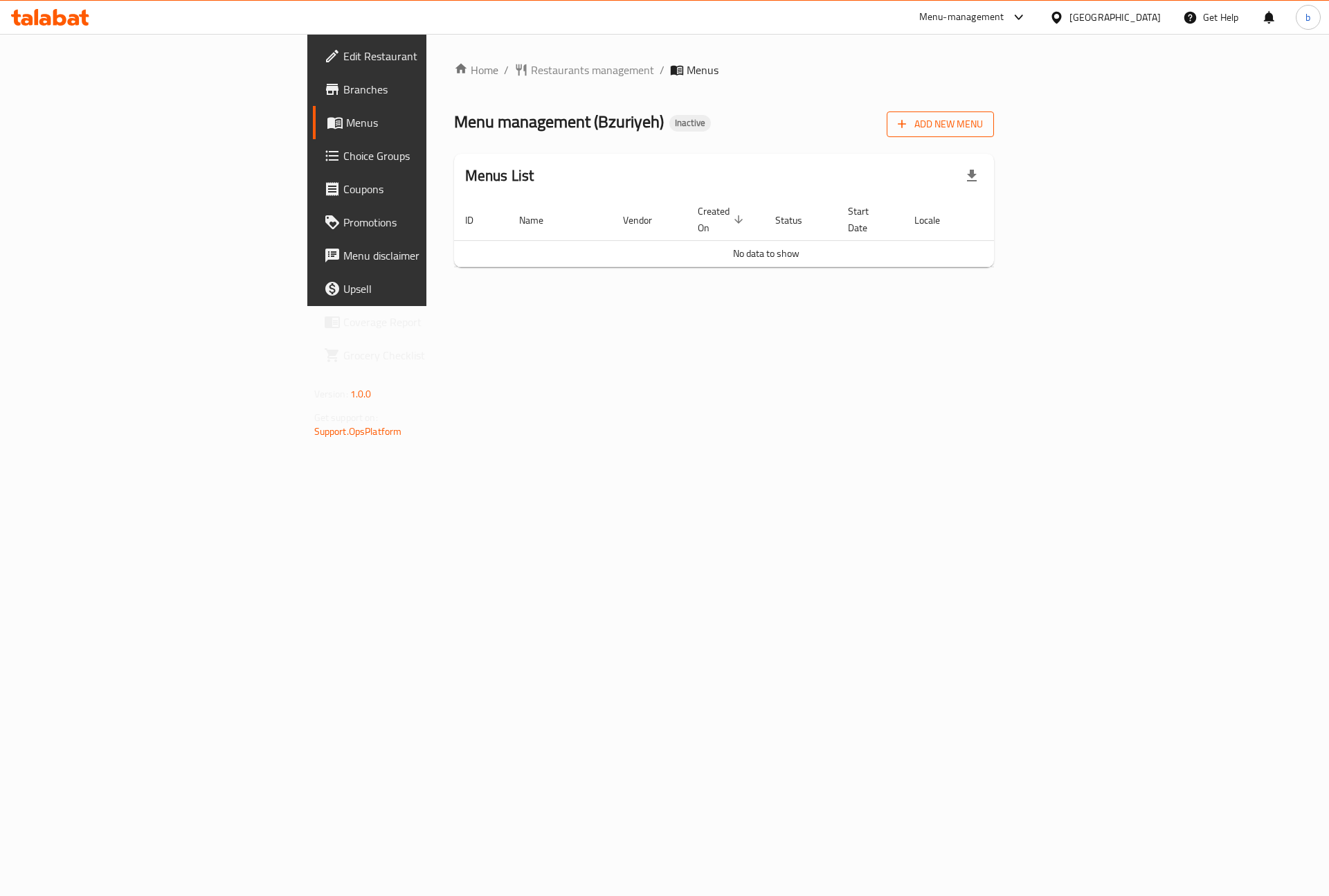
click at [983, 129] on span "Add New Menu" at bounding box center [940, 125] width 85 height 17
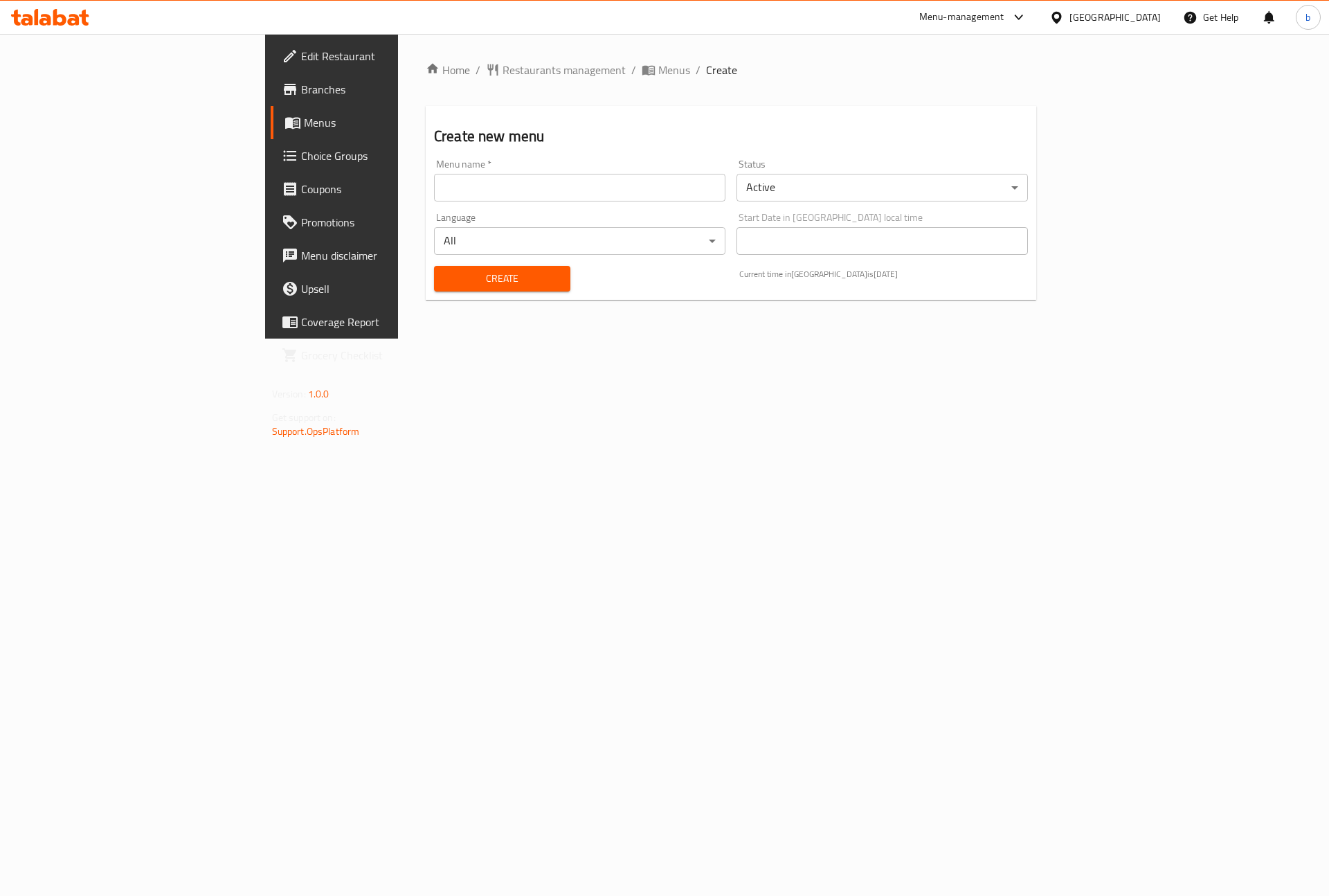
click at [434, 191] on input "text" at bounding box center [580, 187] width 292 height 28
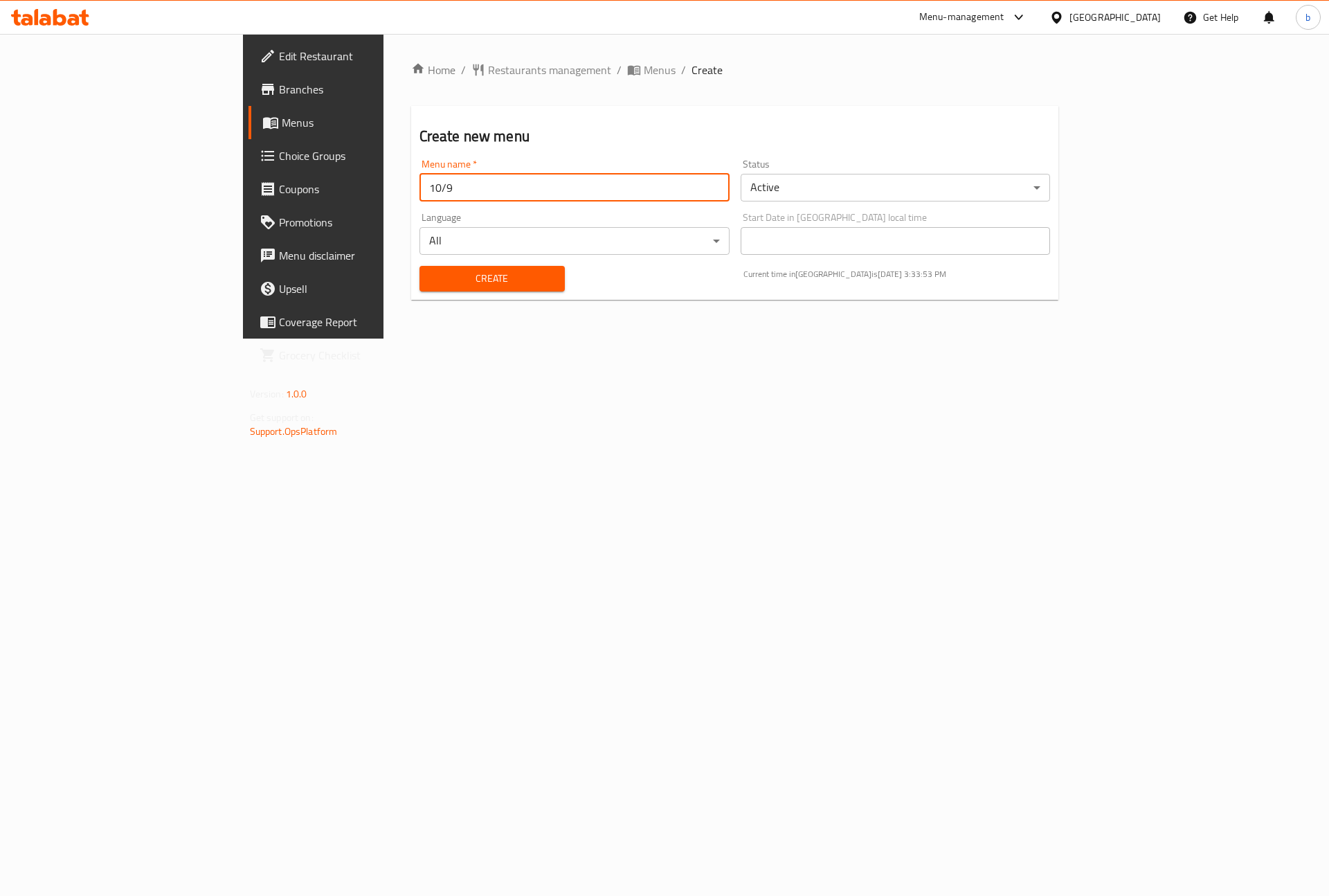
type input "10/9"
click at [419, 266] on button "Create" at bounding box center [491, 278] width 145 height 26
click at [644, 65] on span "Menus" at bounding box center [660, 69] width 32 height 17
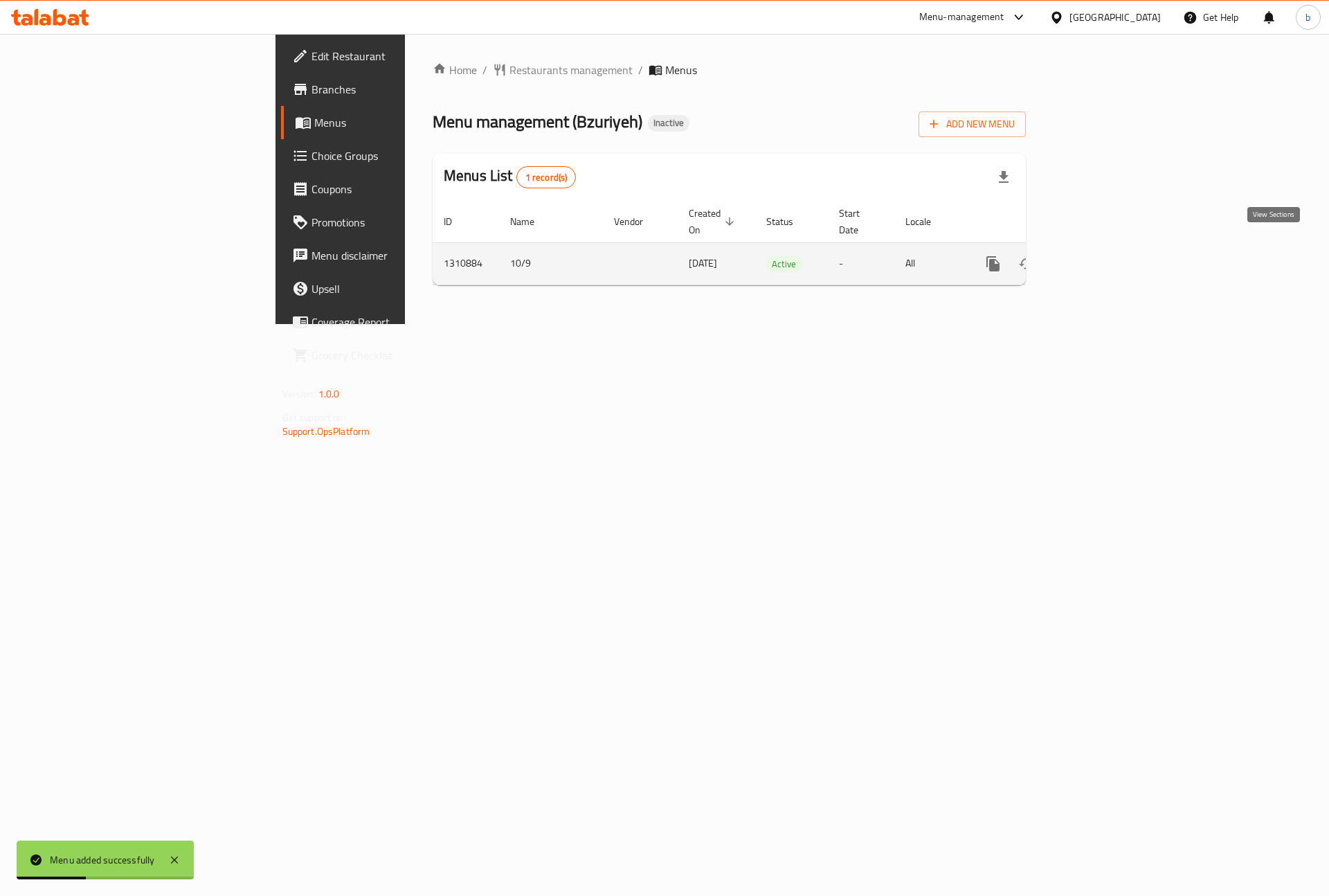
click at [1099, 257] on icon "enhanced table" at bounding box center [1093, 263] width 12 height 12
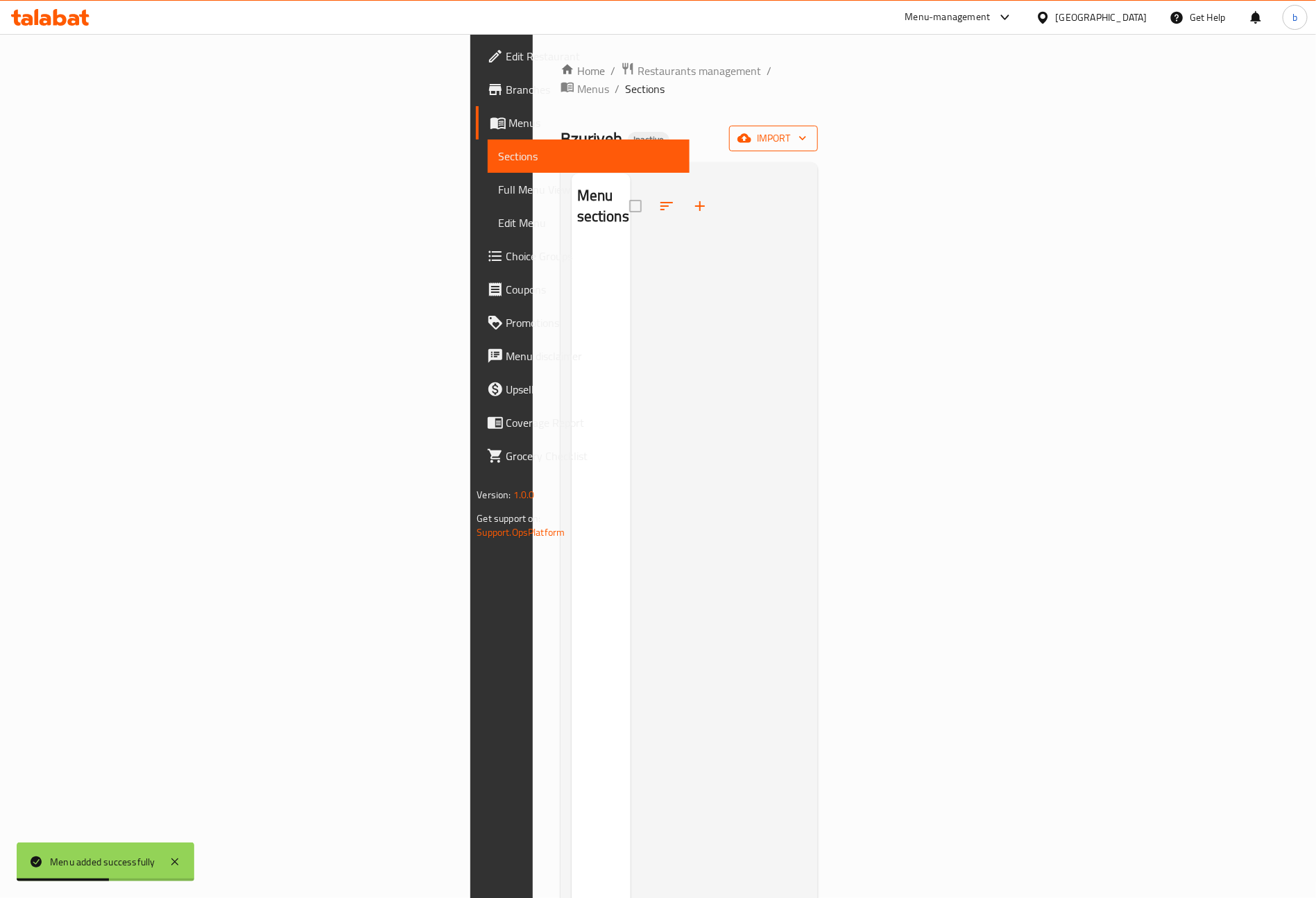
click at [807, 130] on span "import" at bounding box center [773, 139] width 66 height 18
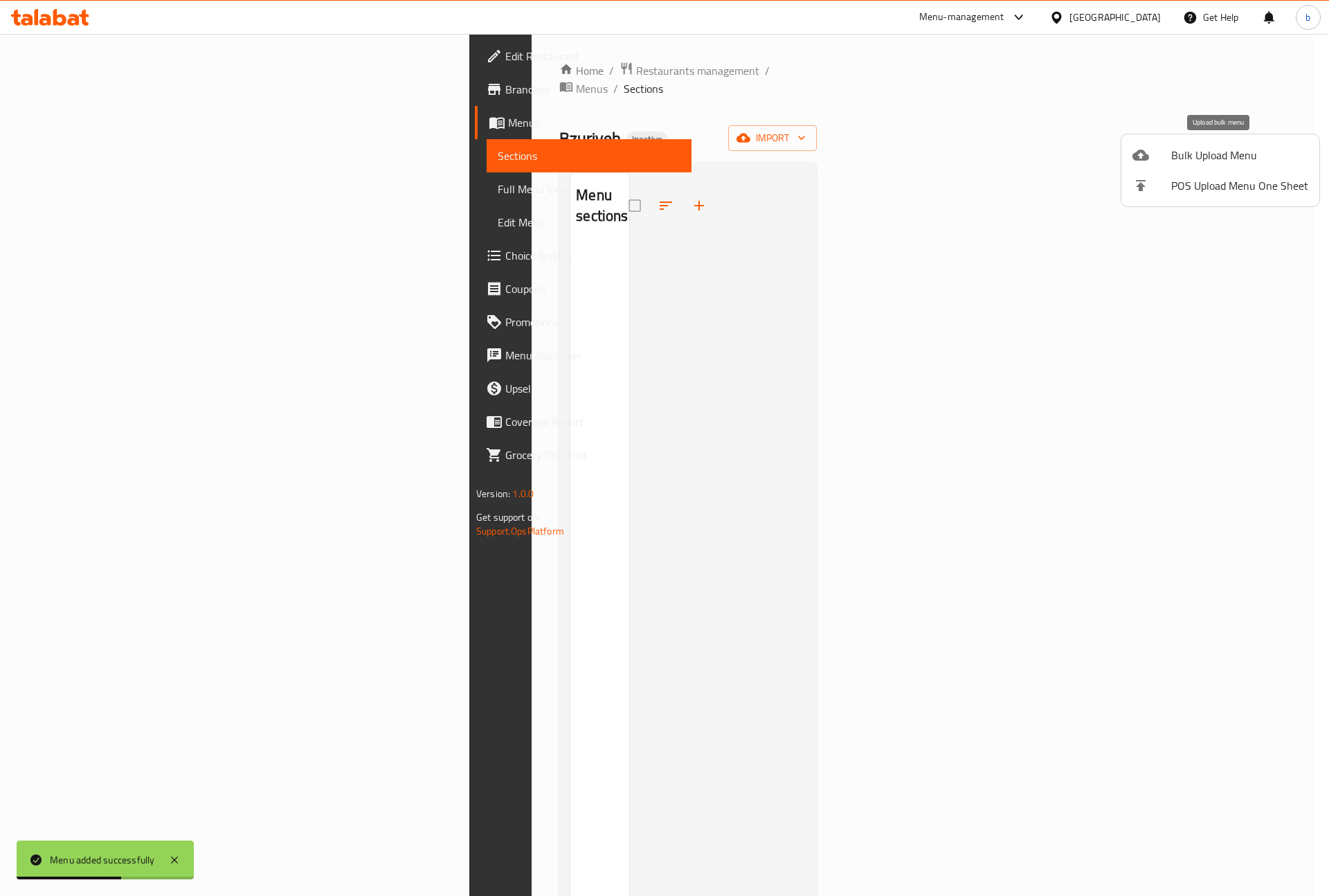
click at [1200, 156] on span "Bulk Upload Menu" at bounding box center [1239, 155] width 137 height 17
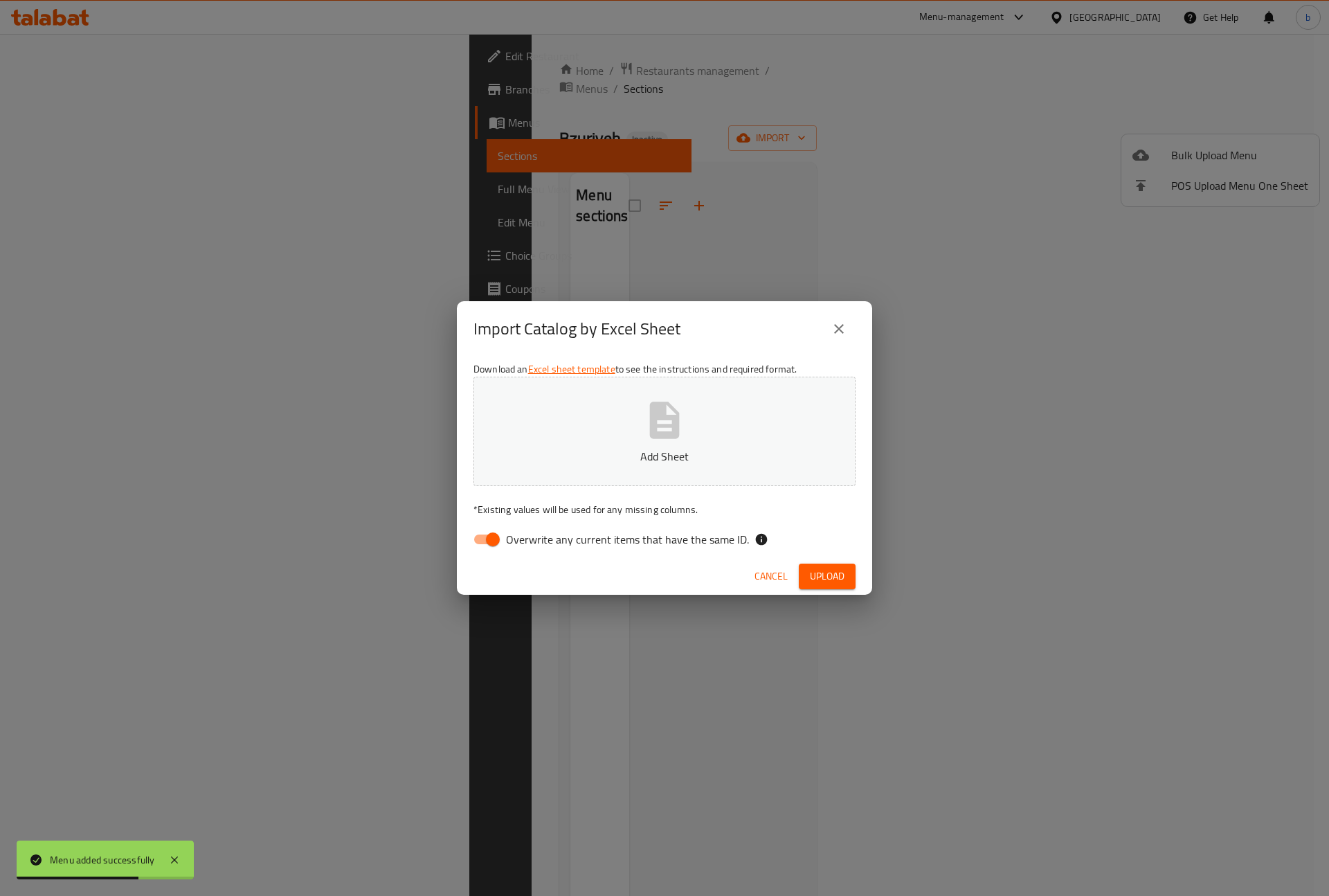
click at [486, 545] on input "Overwrite any current items that have the same ID." at bounding box center [493, 539] width 79 height 26
checkbox input "false"
click at [650, 434] on icon "button" at bounding box center [664, 420] width 30 height 36
click at [833, 578] on span "Upload" at bounding box center [827, 577] width 34 height 17
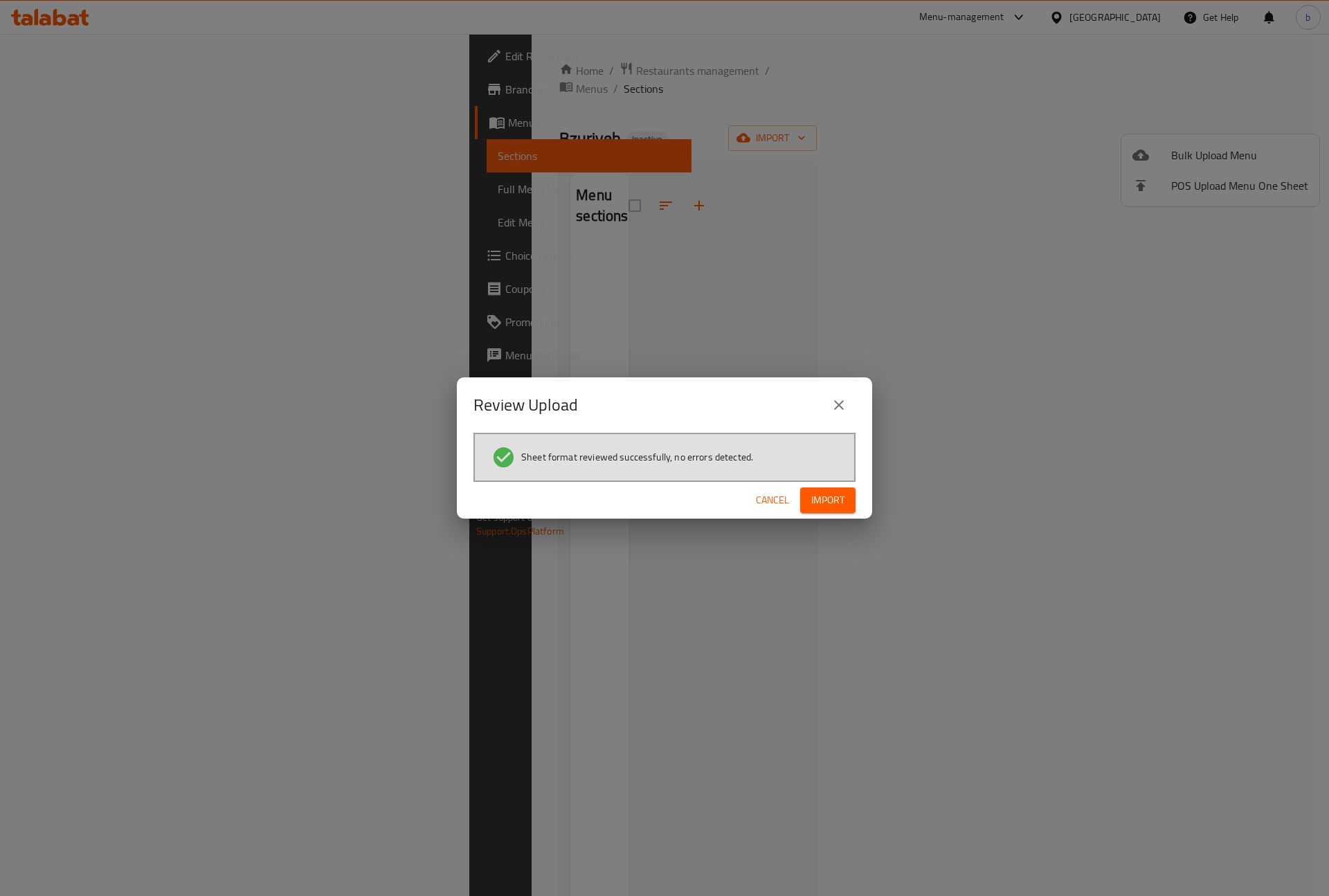
click at [839, 495] on span "Import" at bounding box center [828, 500] width 34 height 17
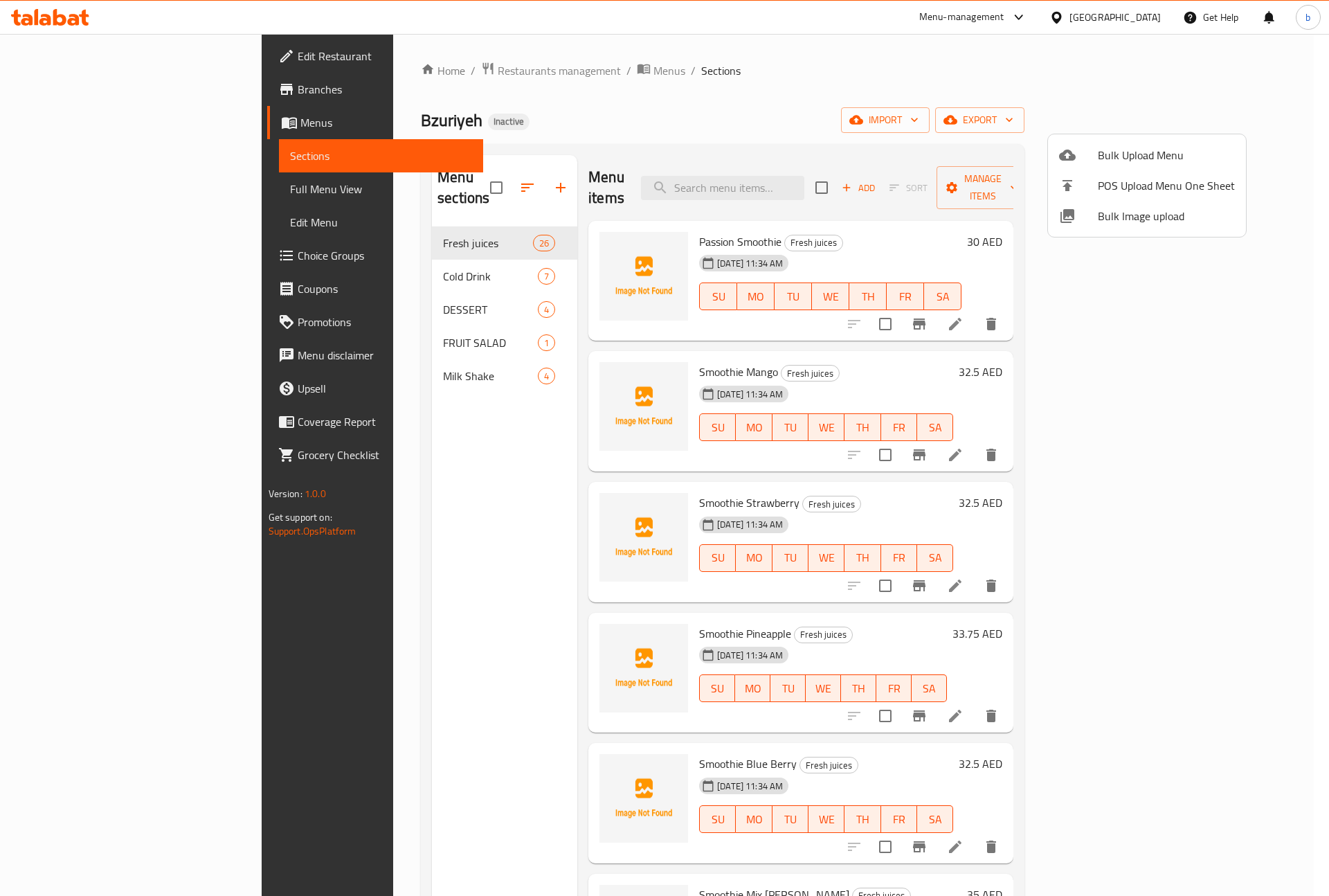
click at [82, 187] on div at bounding box center [664, 448] width 1329 height 896
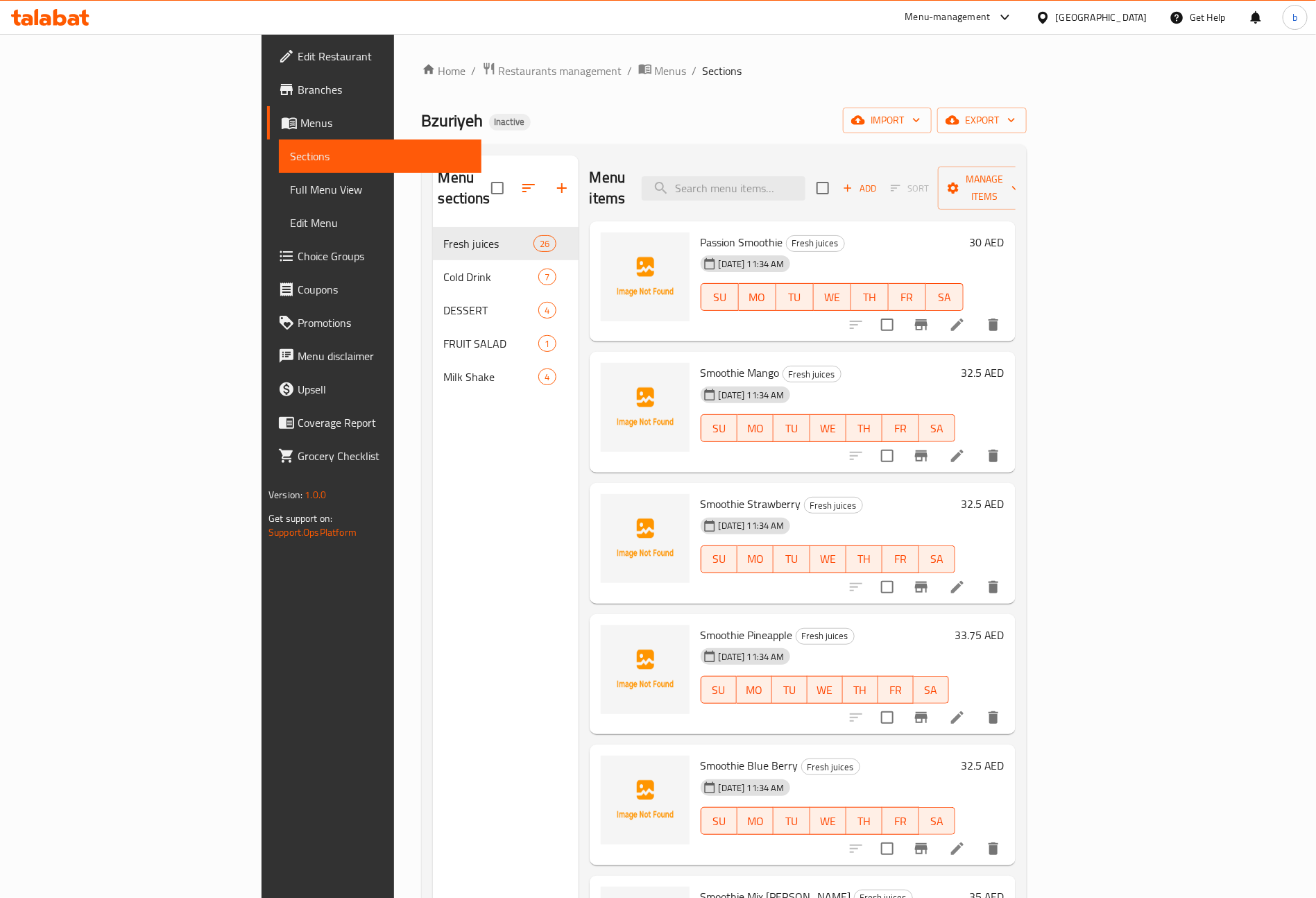
click at [290, 188] on span "Full Menu View" at bounding box center [380, 189] width 180 height 17
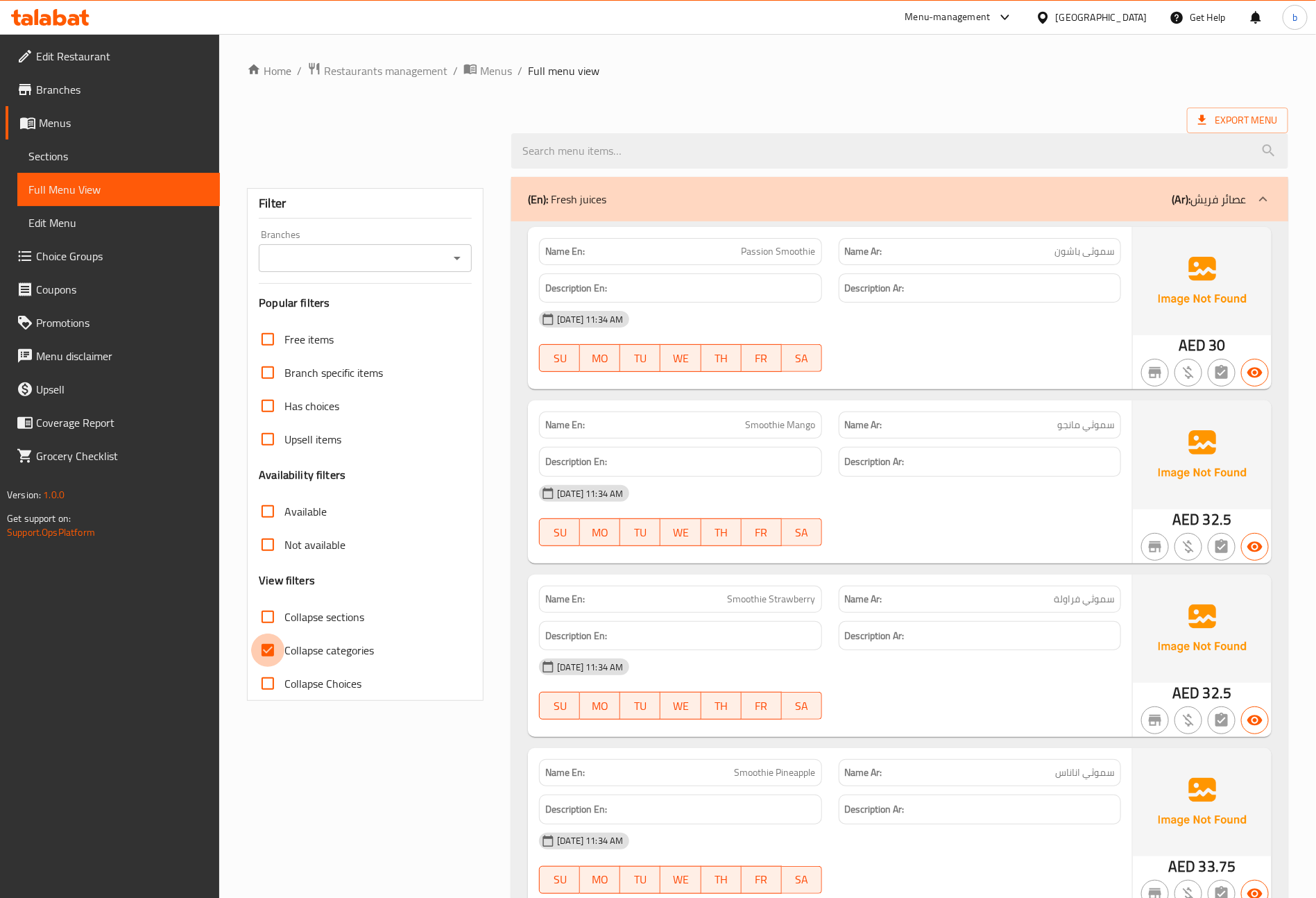
click at [270, 653] on input "Collapse categories" at bounding box center [268, 650] width 34 height 34
checkbox input "false"
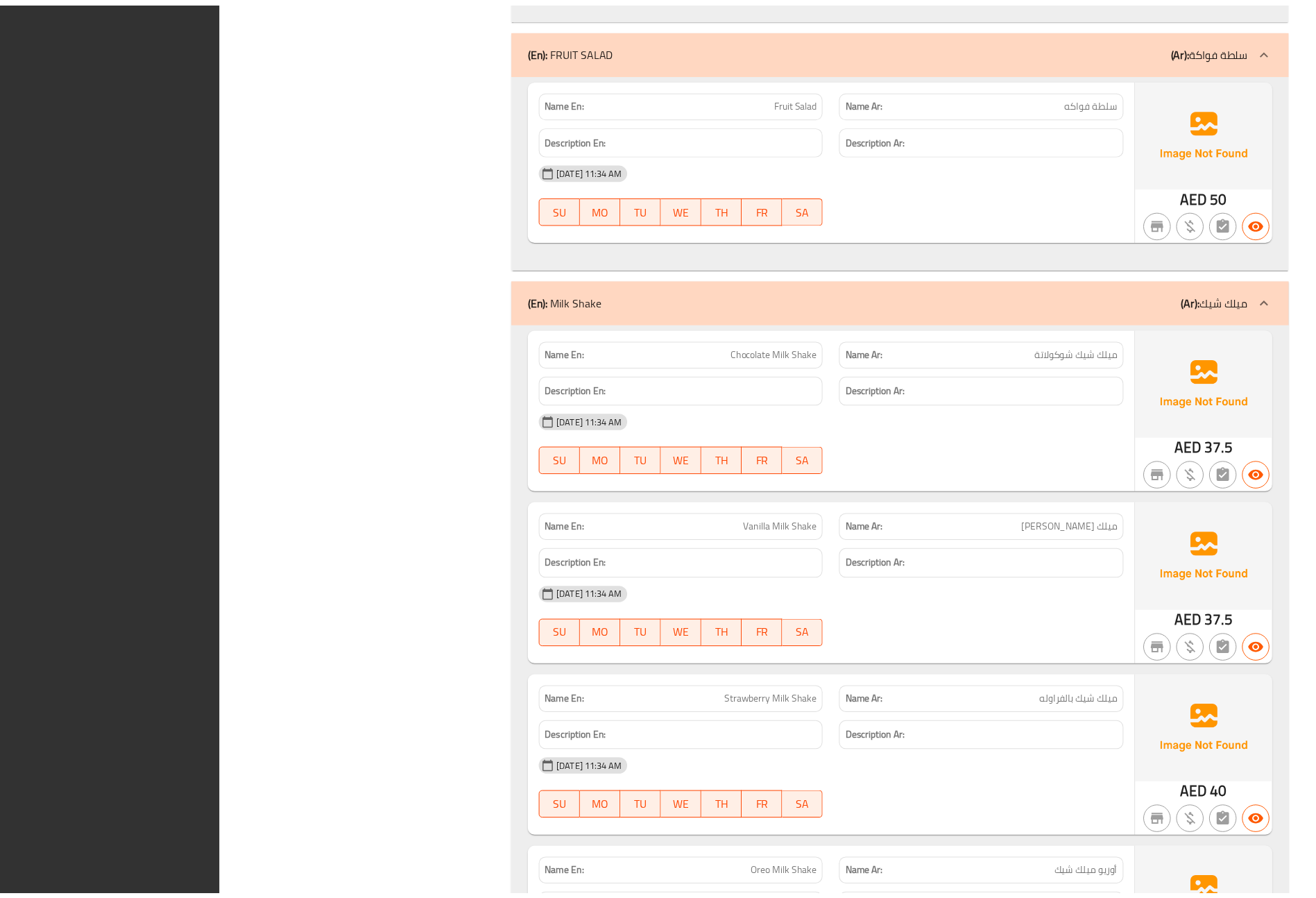
scroll to position [7017, 0]
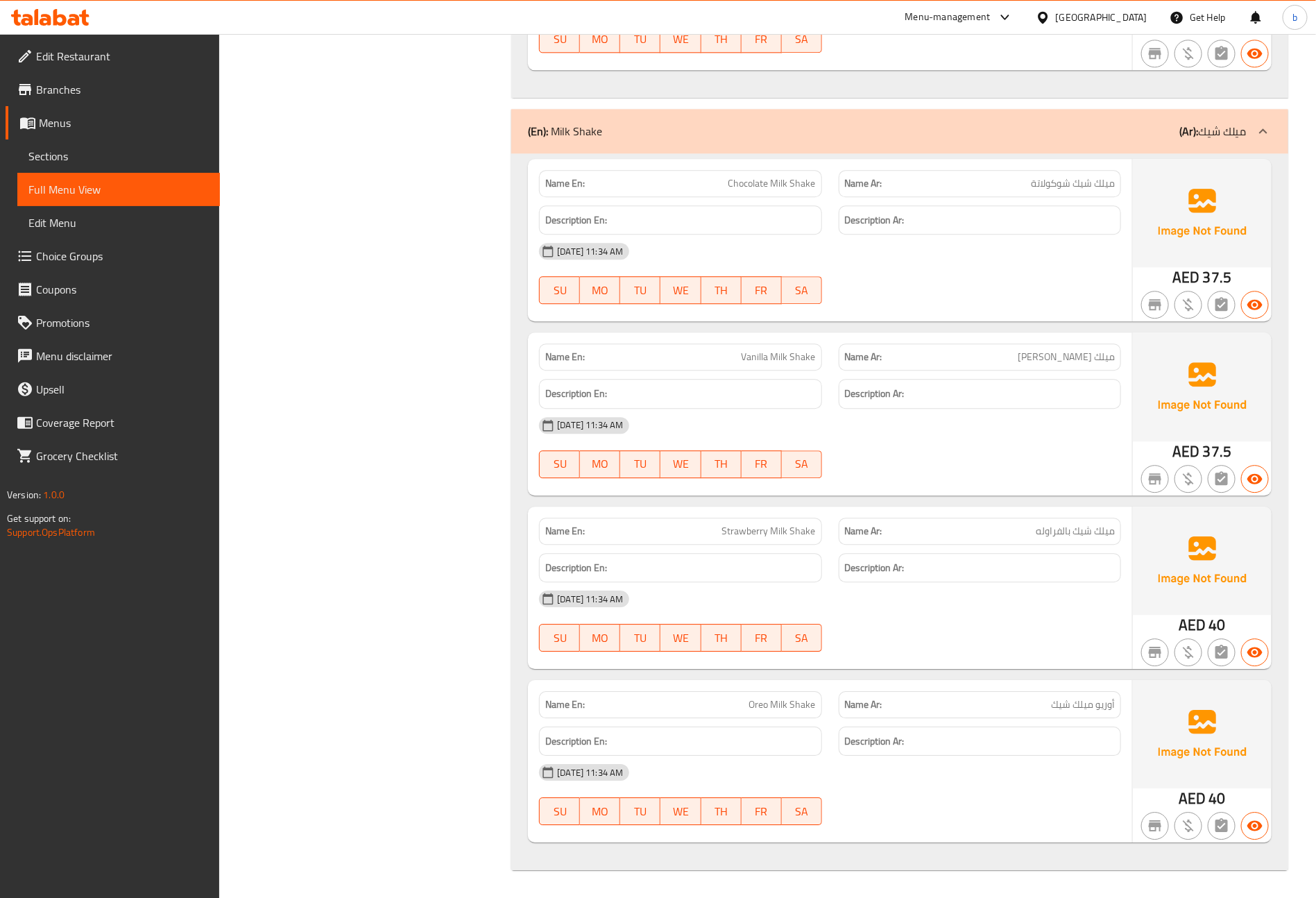
click at [77, 58] on span "Edit Restaurant" at bounding box center [122, 56] width 172 height 17
